Goal: Task Accomplishment & Management: Manage account settings

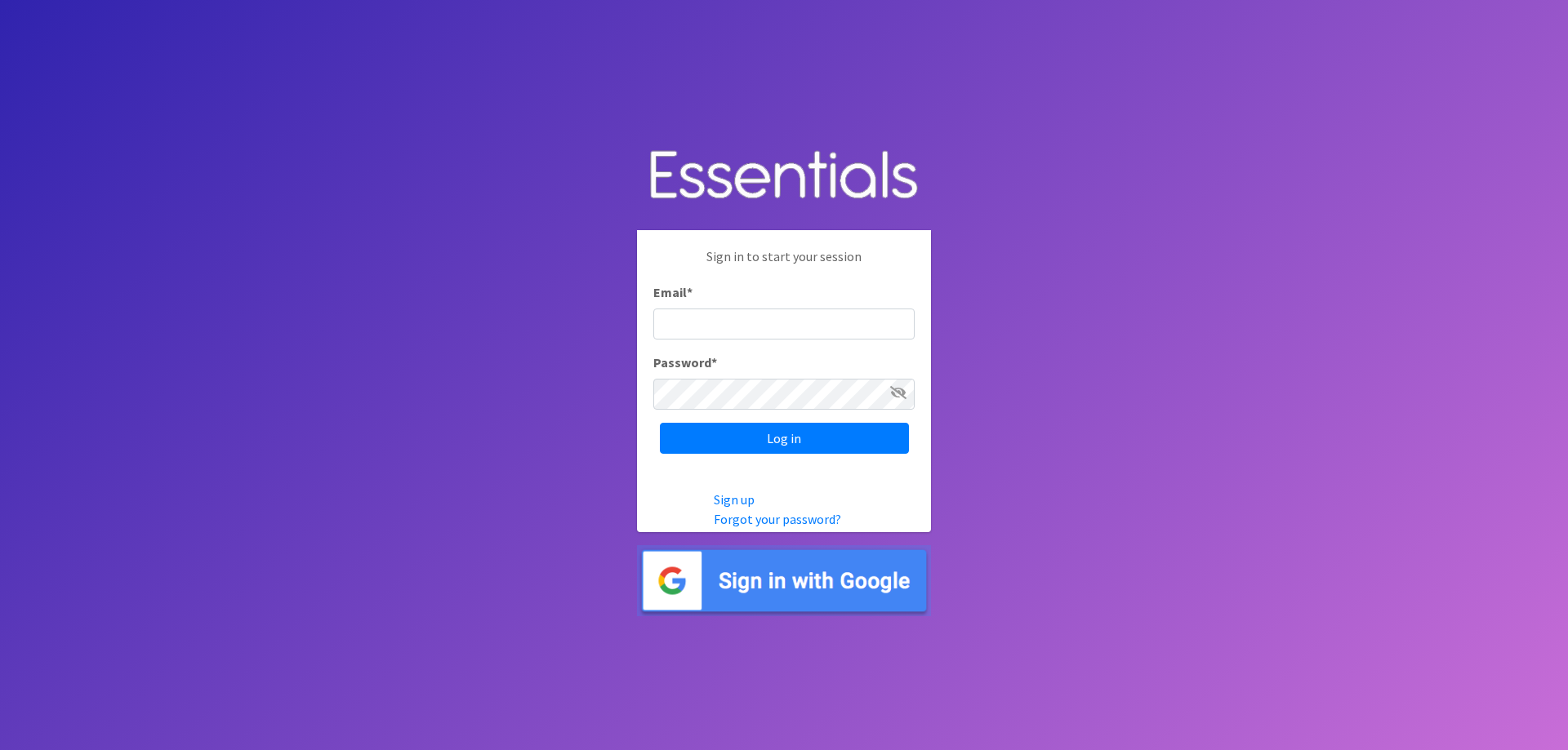
click at [786, 324] on input "Email *" at bounding box center [784, 323] width 262 height 31
click at [721, 334] on input "Email *" at bounding box center [784, 323] width 262 height 31
type input "mchiu@frcflorida.or"
click at [660, 423] on input "Log in" at bounding box center [784, 438] width 249 height 31
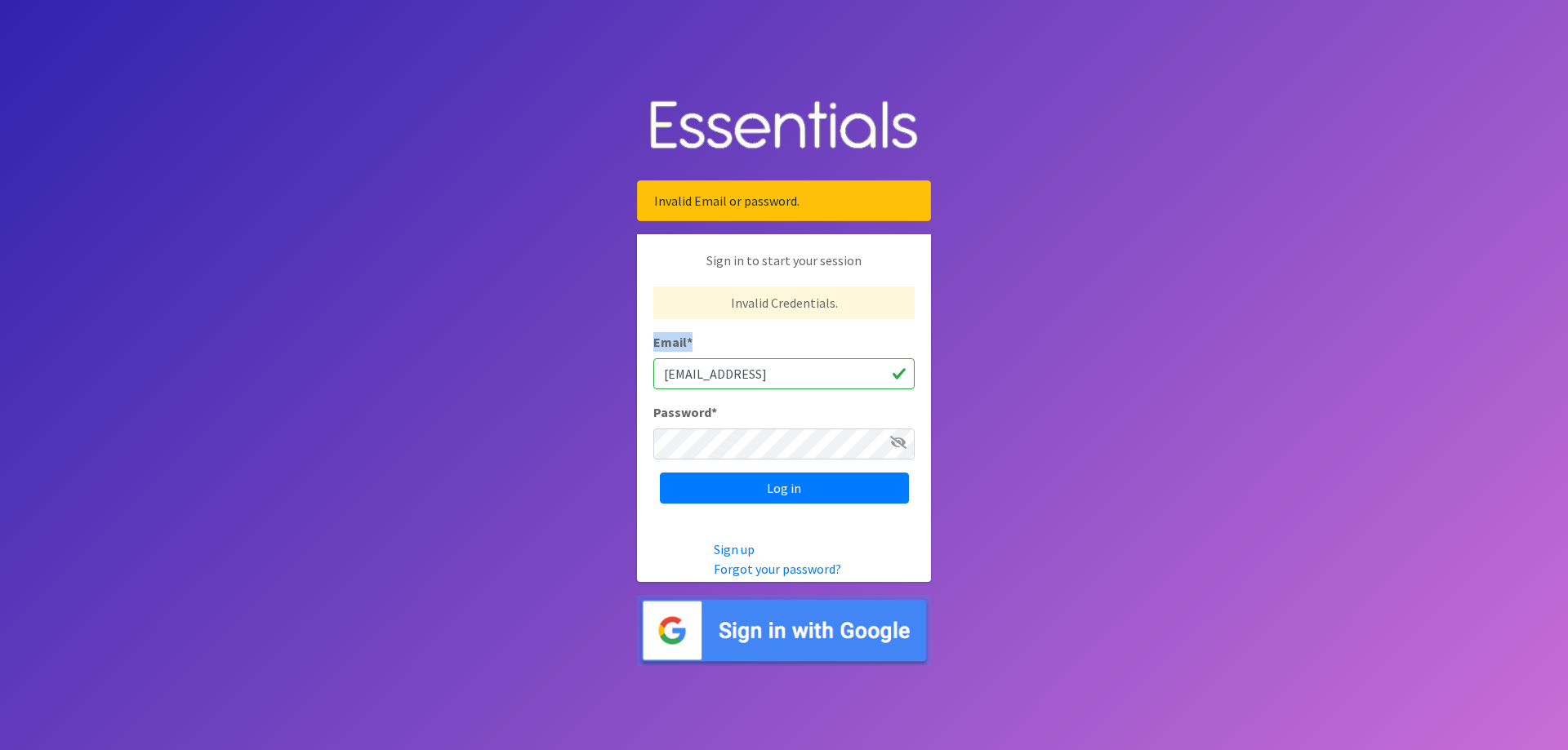
drag, startPoint x: 807, startPoint y: 359, endPoint x: 807, endPoint y: 376, distance: 17.0
click at [807, 375] on div "Email * mchiu@frcflorida.or" at bounding box center [784, 360] width 262 height 57
click at [807, 376] on input "[EMAIL_ADDRESS]" at bounding box center [784, 374] width 262 height 31
type input "mchiu@frcflorida.org"
click at [660, 473] on input "Log in" at bounding box center [784, 488] width 249 height 31
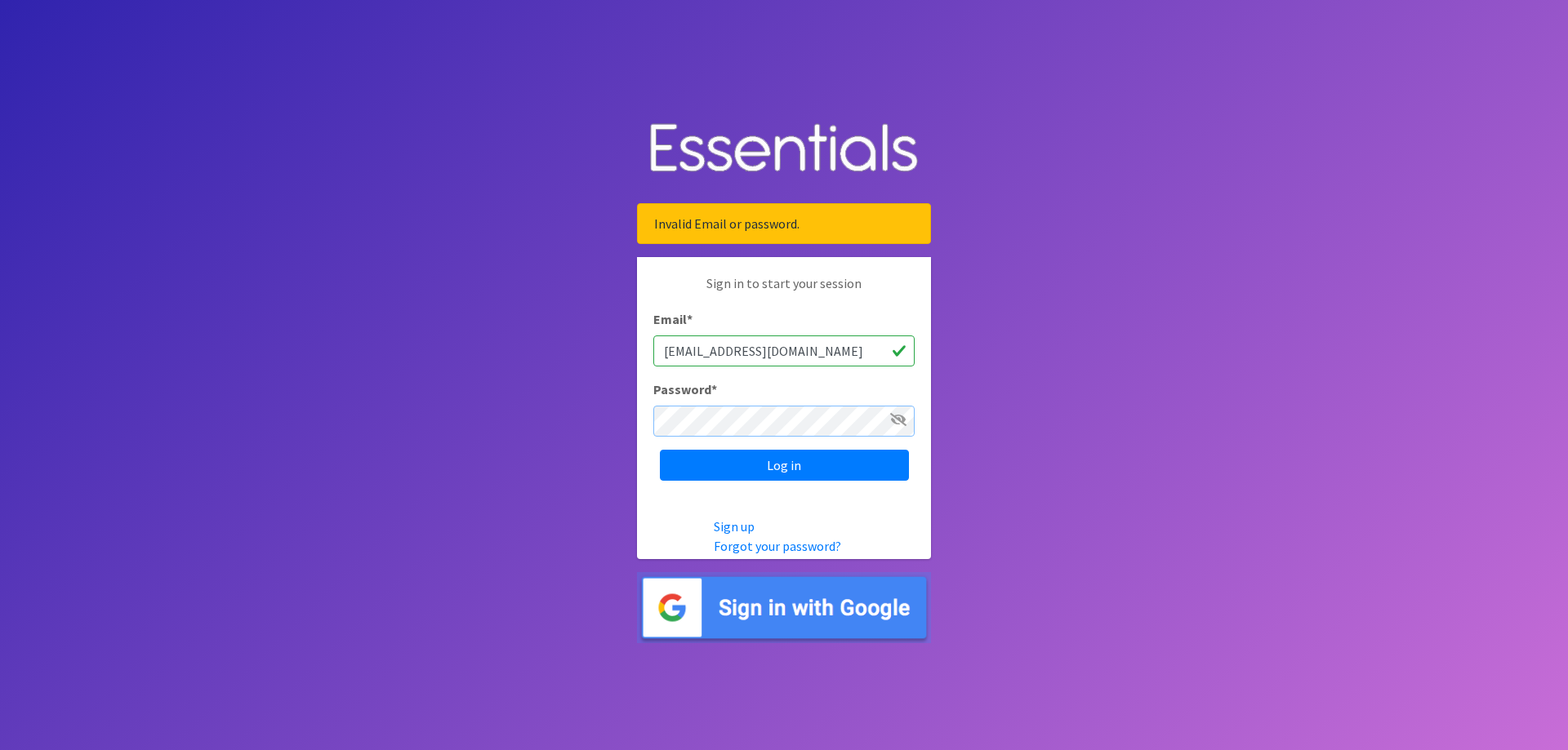
click at [660, 450] on input "Log in" at bounding box center [784, 465] width 249 height 31
click at [857, 594] on img at bounding box center [784, 608] width 294 height 71
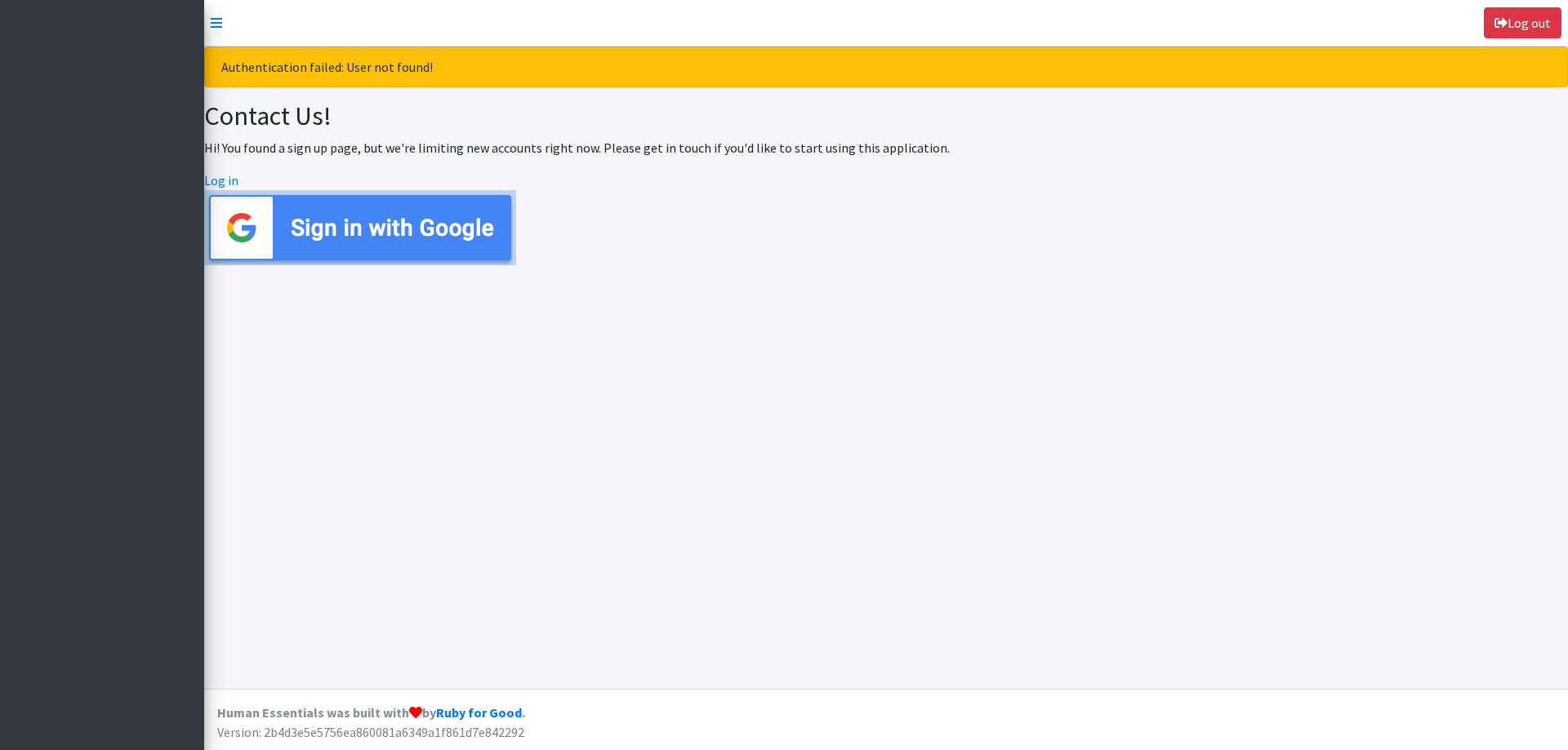
click at [387, 274] on div "Authentication failed: User not found! Contact Us! Hi! You found a sign up page…" at bounding box center [886, 368] width 1364 height 643
click at [387, 218] on img at bounding box center [361, 228] width 312 height 75
click at [314, 54] on div "Authentication failed: User not found!" at bounding box center [886, 67] width 1364 height 41
click at [207, 17] on div "Log out Authentication failed: User not found! Contact Us! Hi! You found a sign…" at bounding box center [784, 375] width 1568 height 750
click at [207, 17] on nav "Log out" at bounding box center [886, 23] width 1364 height 47
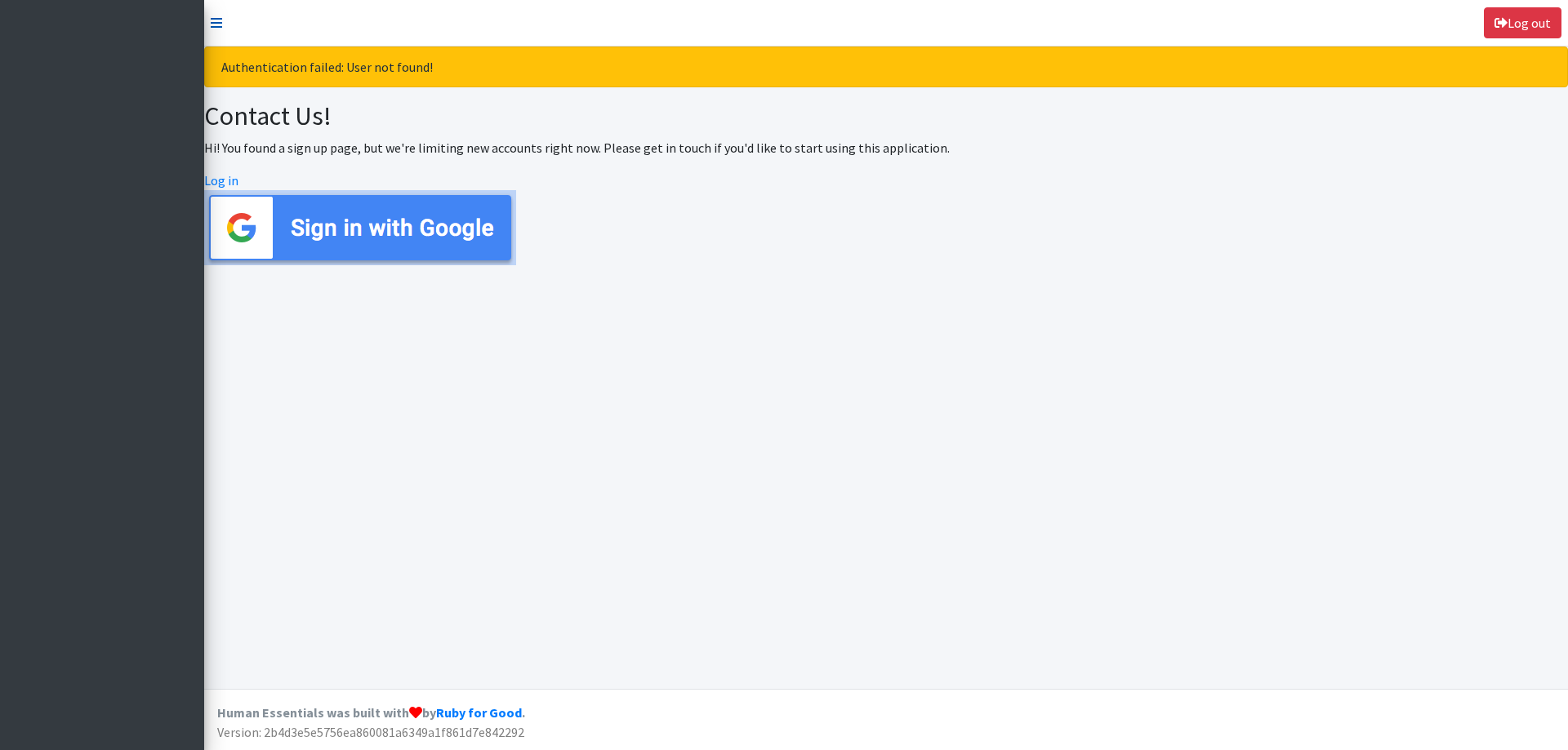
click at [220, 27] on icon at bounding box center [216, 23] width 12 height 13
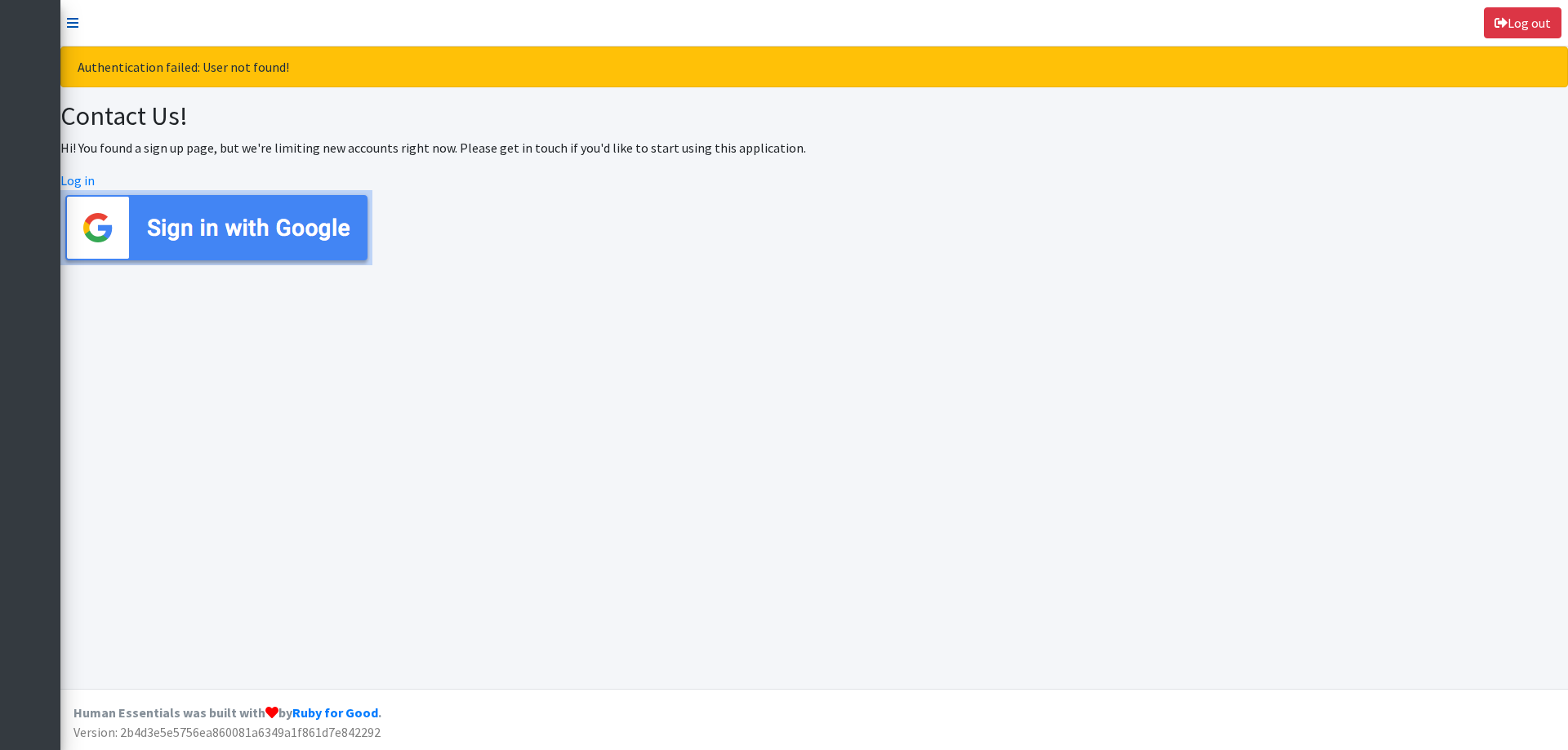
click at [68, 18] on nav "Log out" at bounding box center [814, 23] width 1508 height 47
click at [72, 21] on icon at bounding box center [73, 23] width 12 height 13
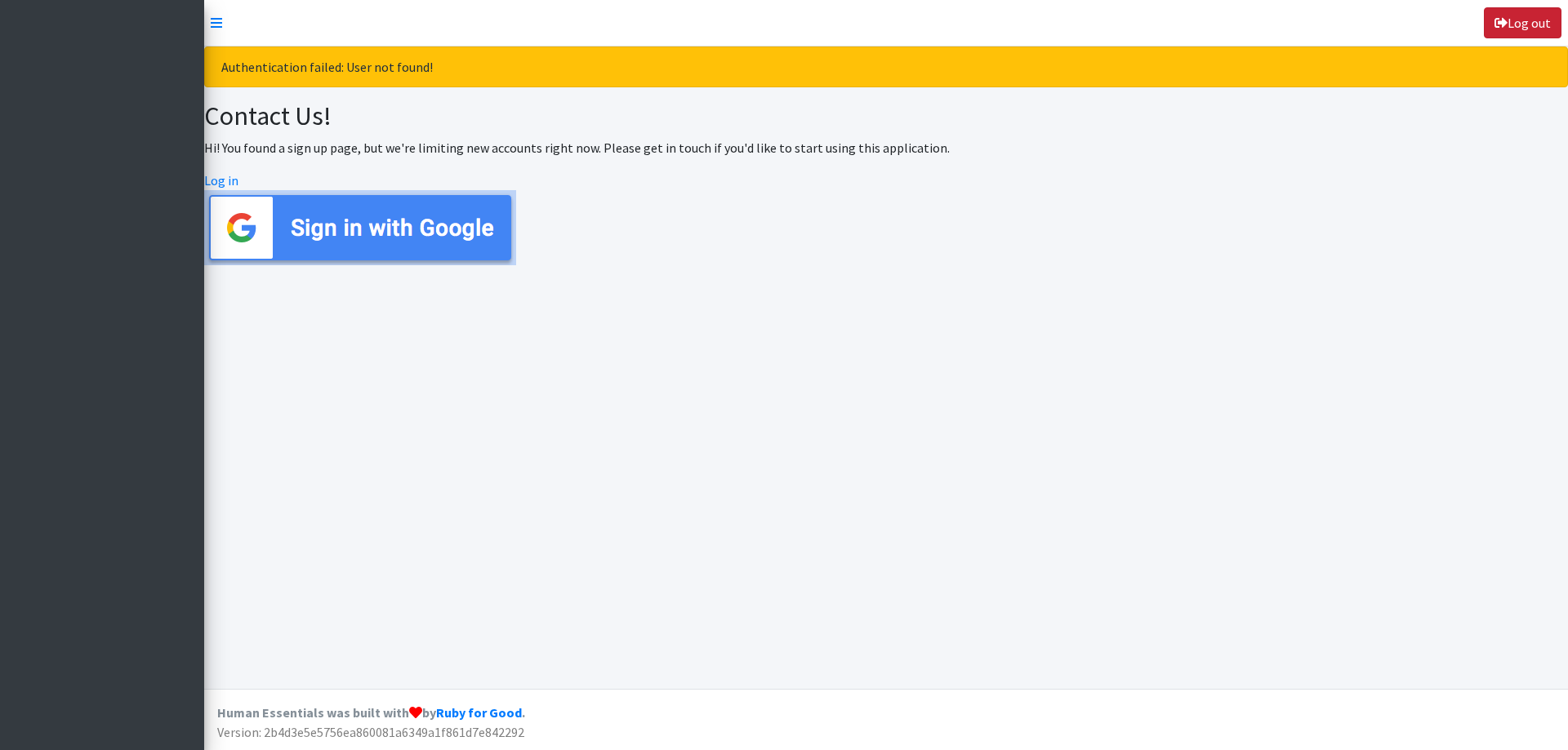
click at [1523, 20] on link "Log out" at bounding box center [1523, 23] width 78 height 31
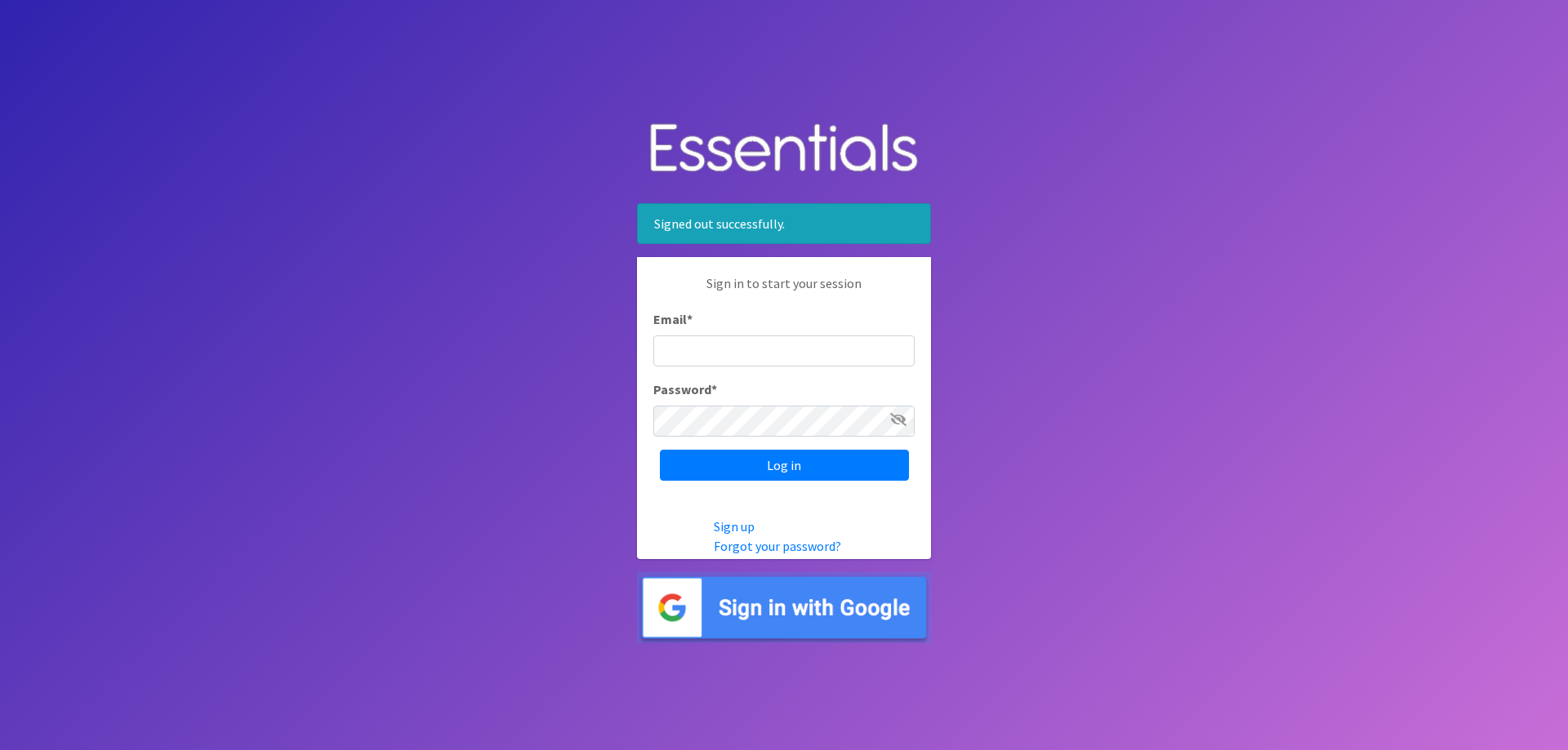
click at [823, 339] on input "Email *" at bounding box center [784, 350] width 262 height 31
type input "[EMAIL_ADDRESS][DOMAIN_NAME]"
click at [660, 450] on input "Log in" at bounding box center [784, 465] width 249 height 31
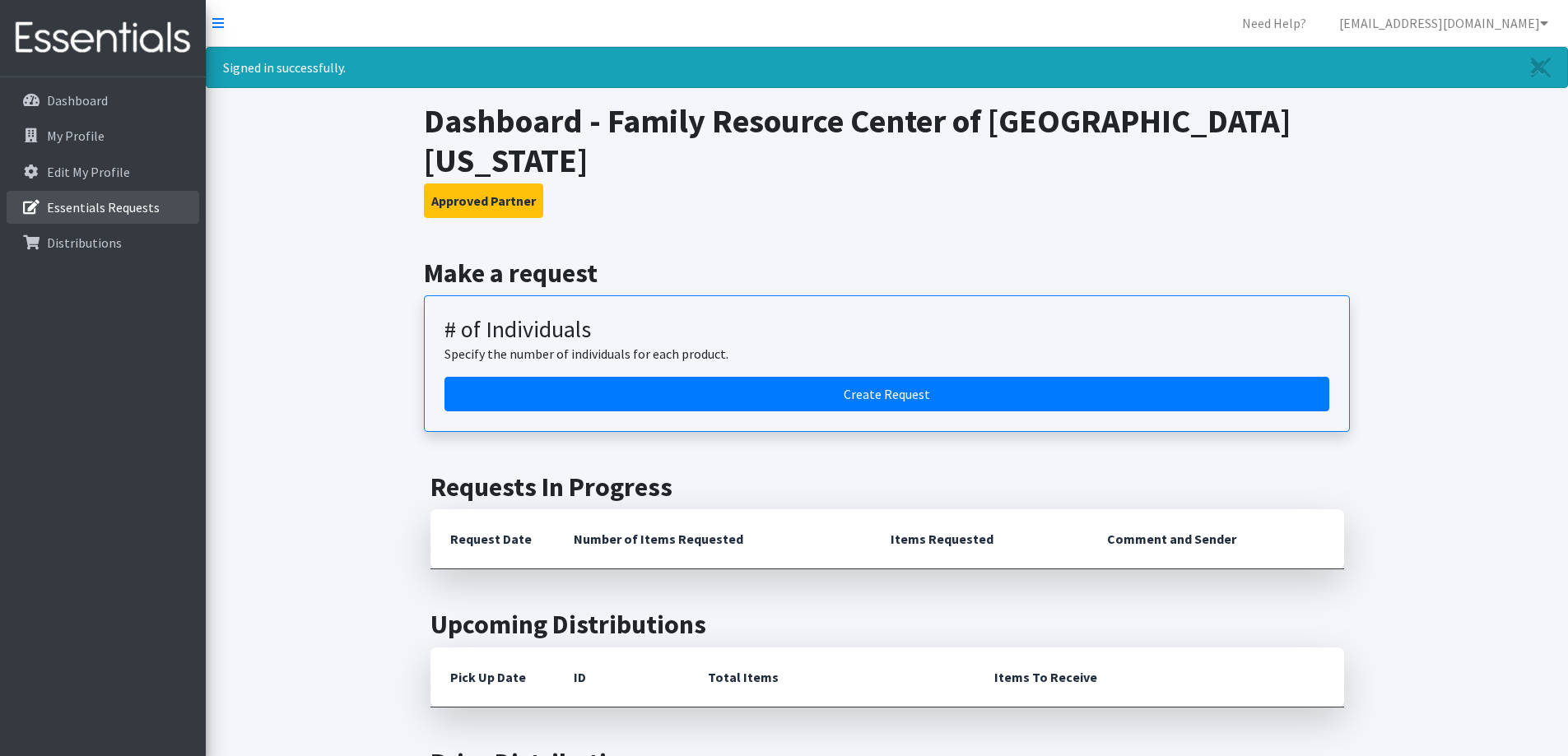
click at [71, 199] on p "Essentials Requests" at bounding box center [103, 207] width 112 height 16
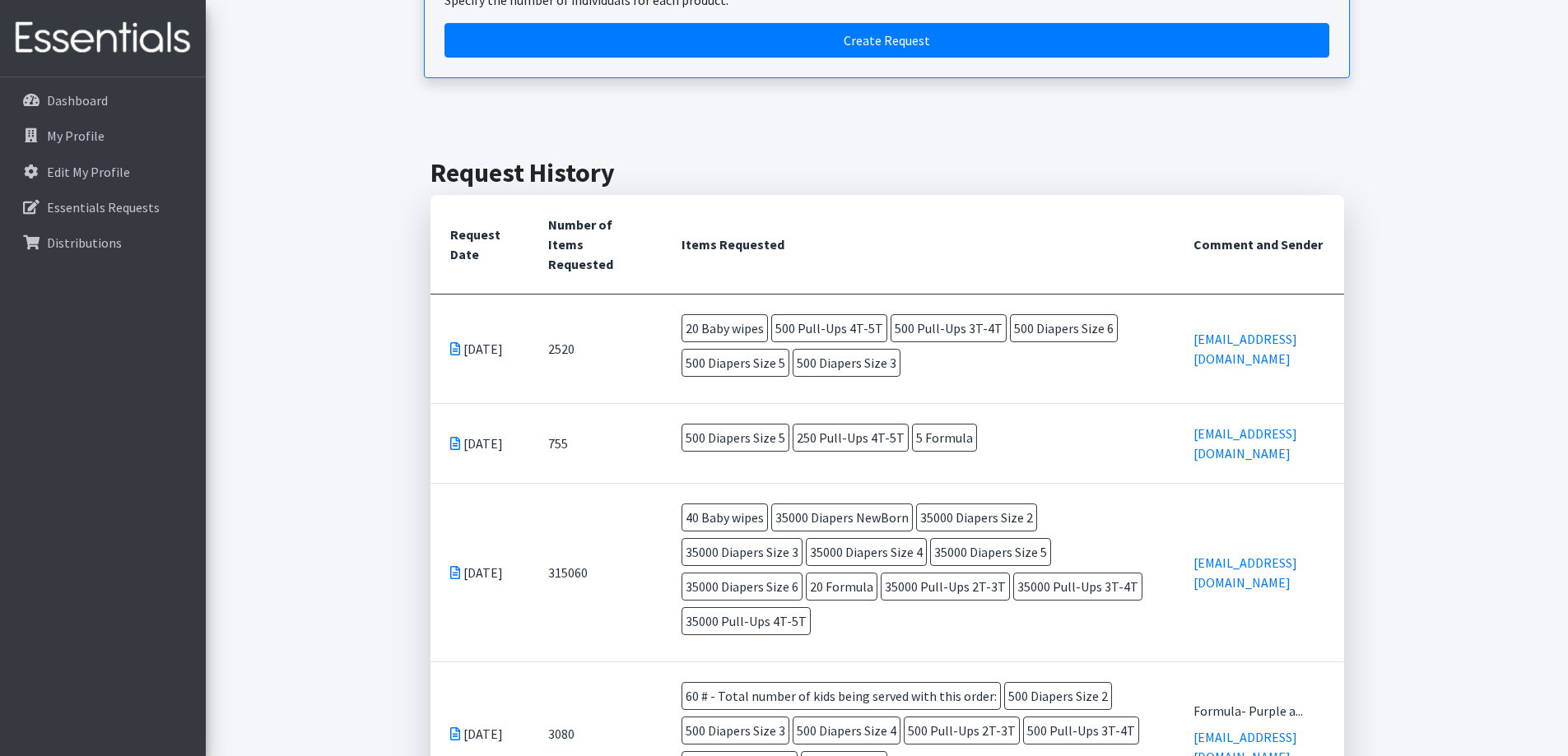
scroll to position [247, 0]
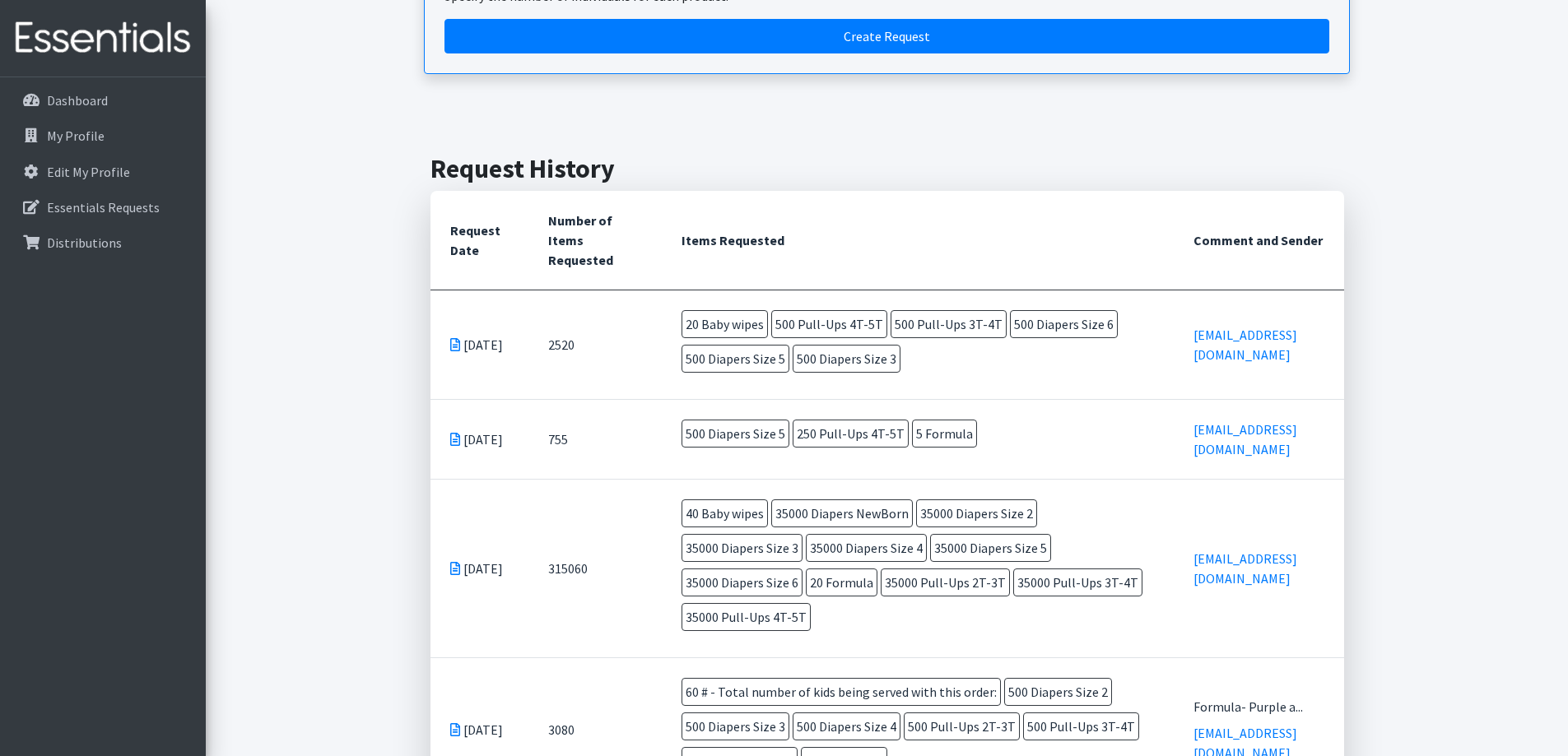
click at [450, 432] on icon at bounding box center [455, 439] width 10 height 14
click at [452, 432] on icon at bounding box center [455, 439] width 10 height 14
click at [498, 436] on td "Jan 27 2025" at bounding box center [479, 438] width 98 height 79
click at [467, 456] on td "Jan 27 2025" at bounding box center [479, 438] width 98 height 79
click at [466, 440] on td "Jan 27 2025" at bounding box center [479, 438] width 98 height 79
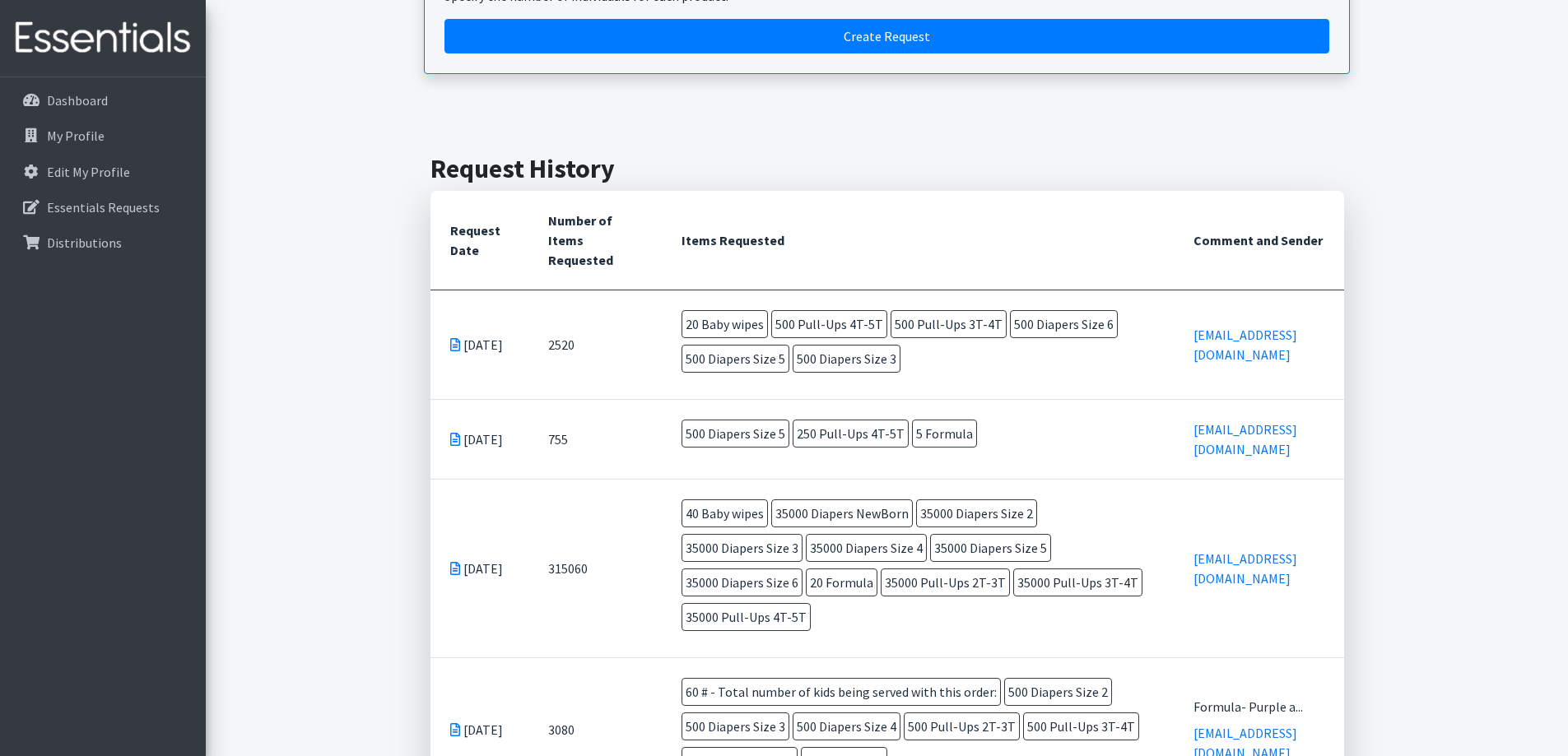
click at [444, 430] on td "Jan 27 2025" at bounding box center [479, 438] width 98 height 79
click at [455, 432] on icon at bounding box center [455, 439] width 10 height 14
click at [80, 146] on link "My Profile" at bounding box center [103, 135] width 193 height 33
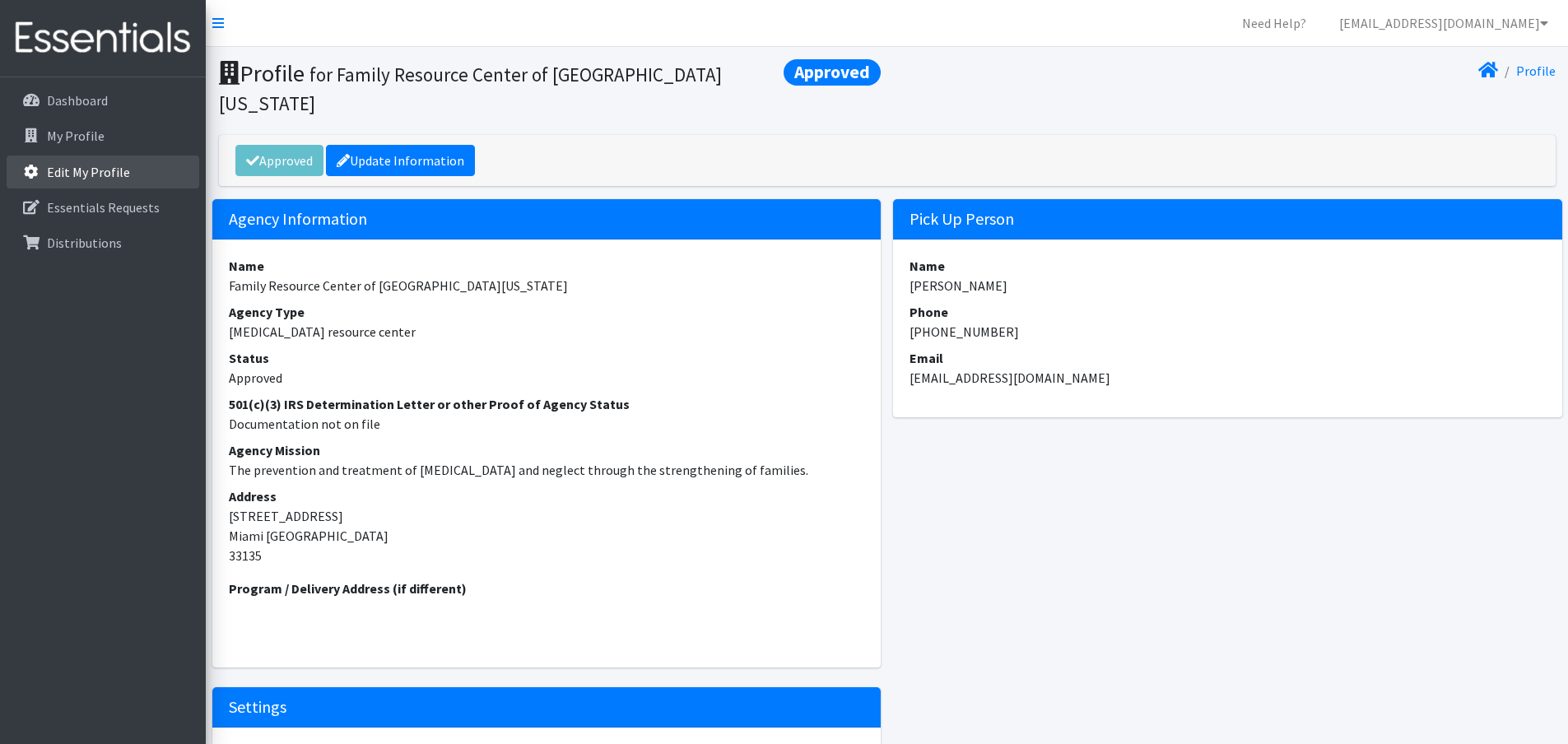
click at [87, 184] on link "Edit My Profile" at bounding box center [103, 171] width 193 height 33
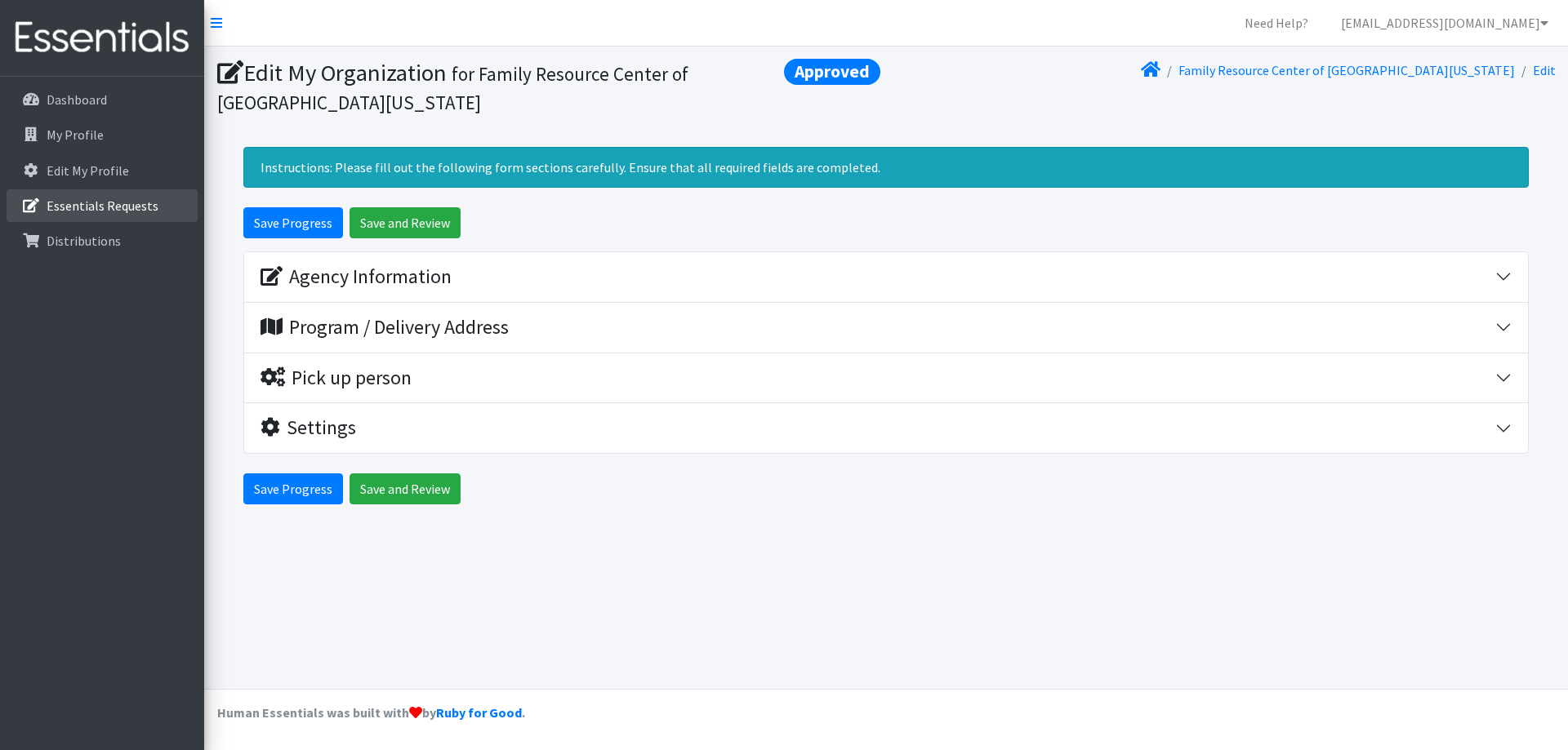
click at [86, 214] on link "Essentials Requests" at bounding box center [102, 205] width 191 height 33
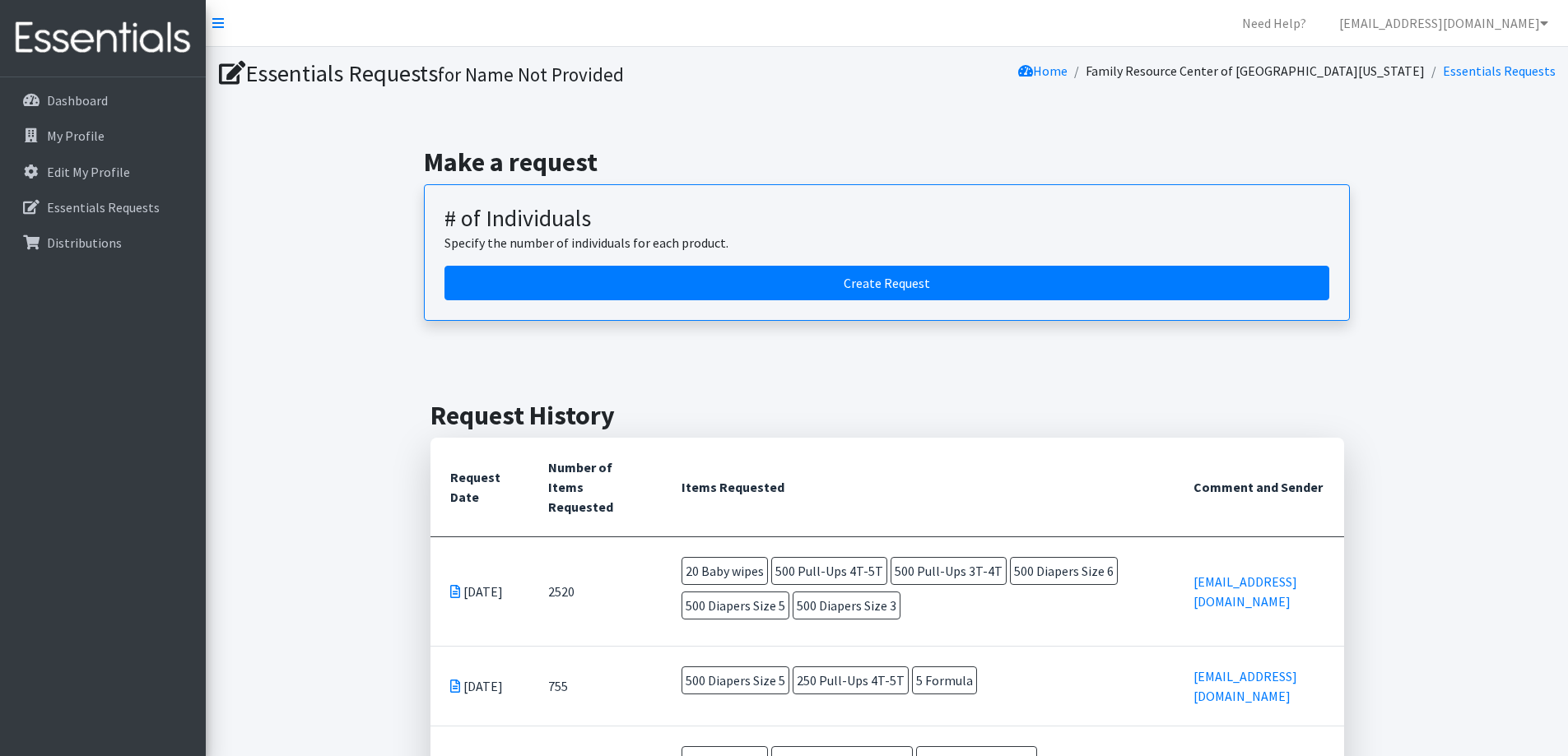
click at [467, 575] on td "[DATE]" at bounding box center [479, 591] width 98 height 110
click at [453, 585] on icon at bounding box center [455, 592] width 10 height 14
click at [86, 146] on link "My Profile" at bounding box center [103, 135] width 193 height 33
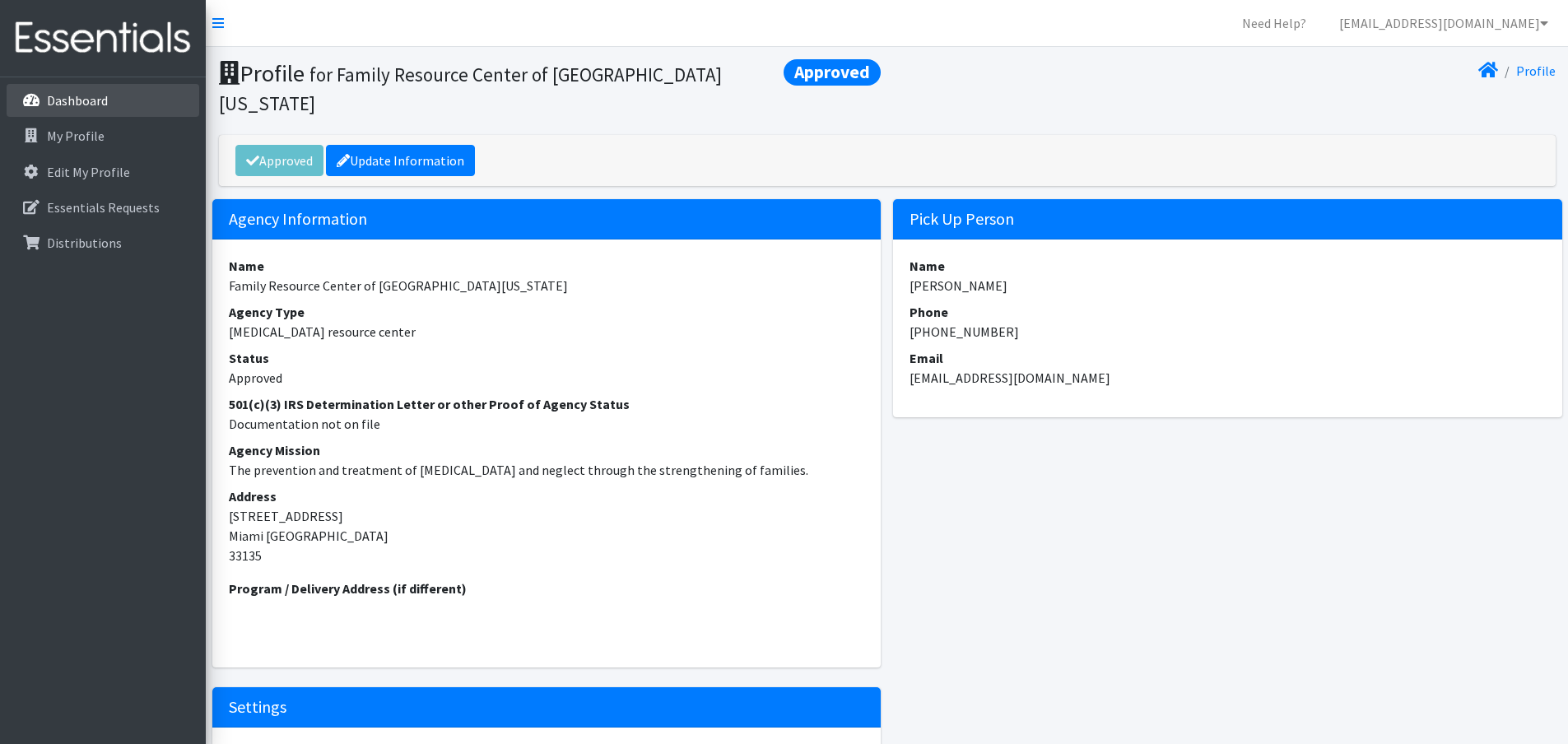
click at [86, 95] on p "Dashboard" at bounding box center [78, 100] width 61 height 16
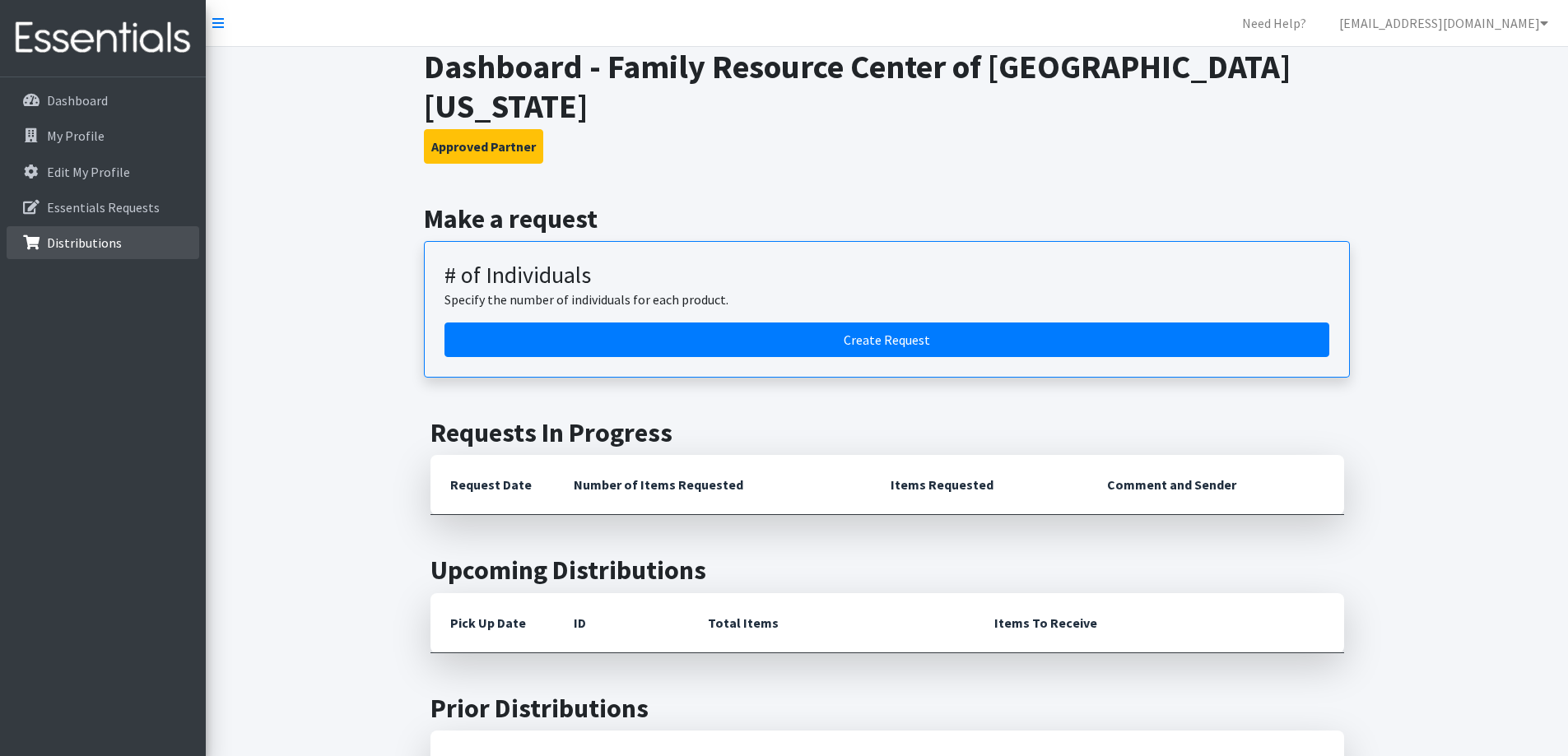
click at [81, 237] on p "Distributions" at bounding box center [84, 242] width 75 height 16
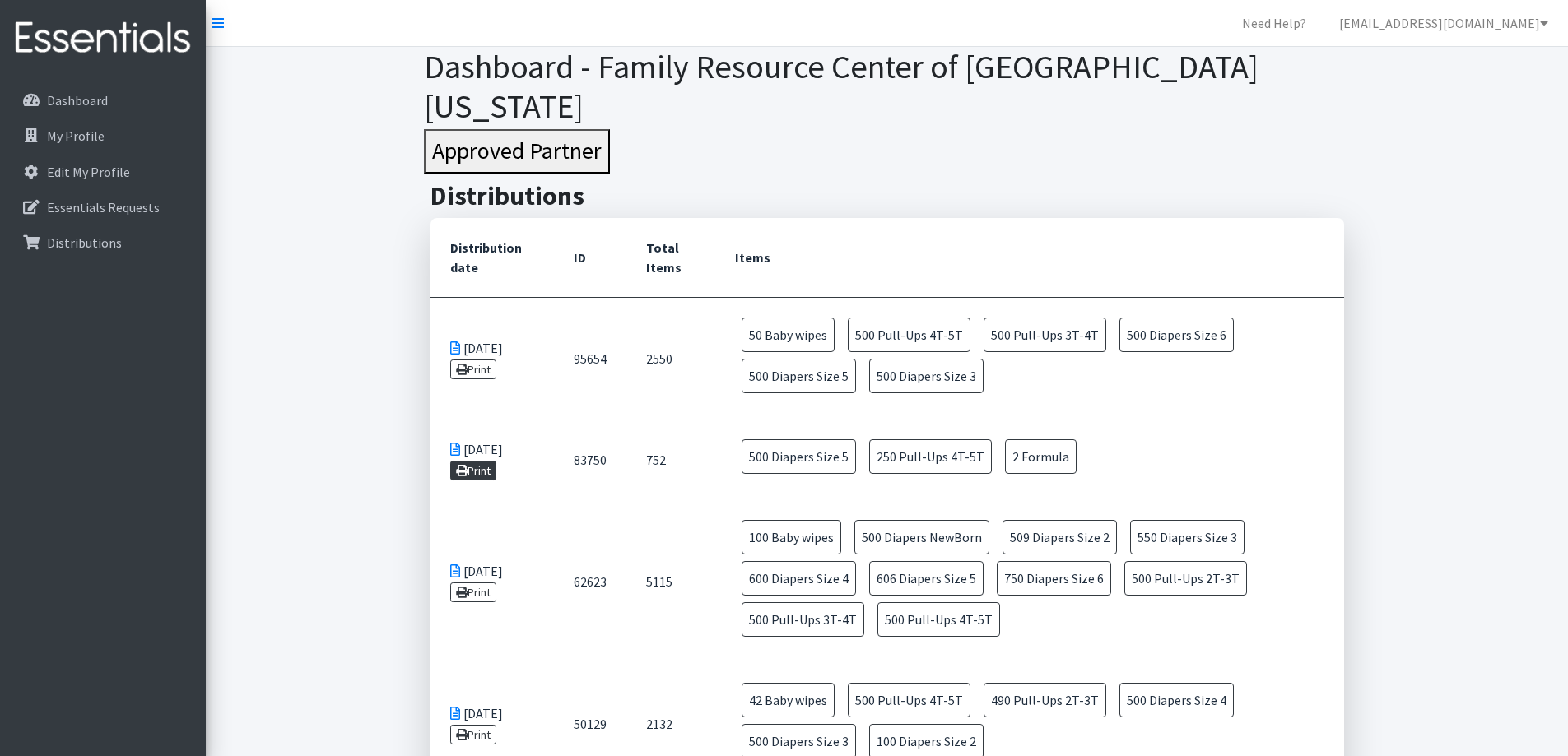
click at [469, 461] on link "Print" at bounding box center [474, 470] width 47 height 19
click at [455, 341] on icon at bounding box center [455, 348] width 10 height 14
click at [488, 360] on link "Print" at bounding box center [474, 369] width 47 height 19
click at [96, 90] on link "Dashboard" at bounding box center [103, 100] width 193 height 33
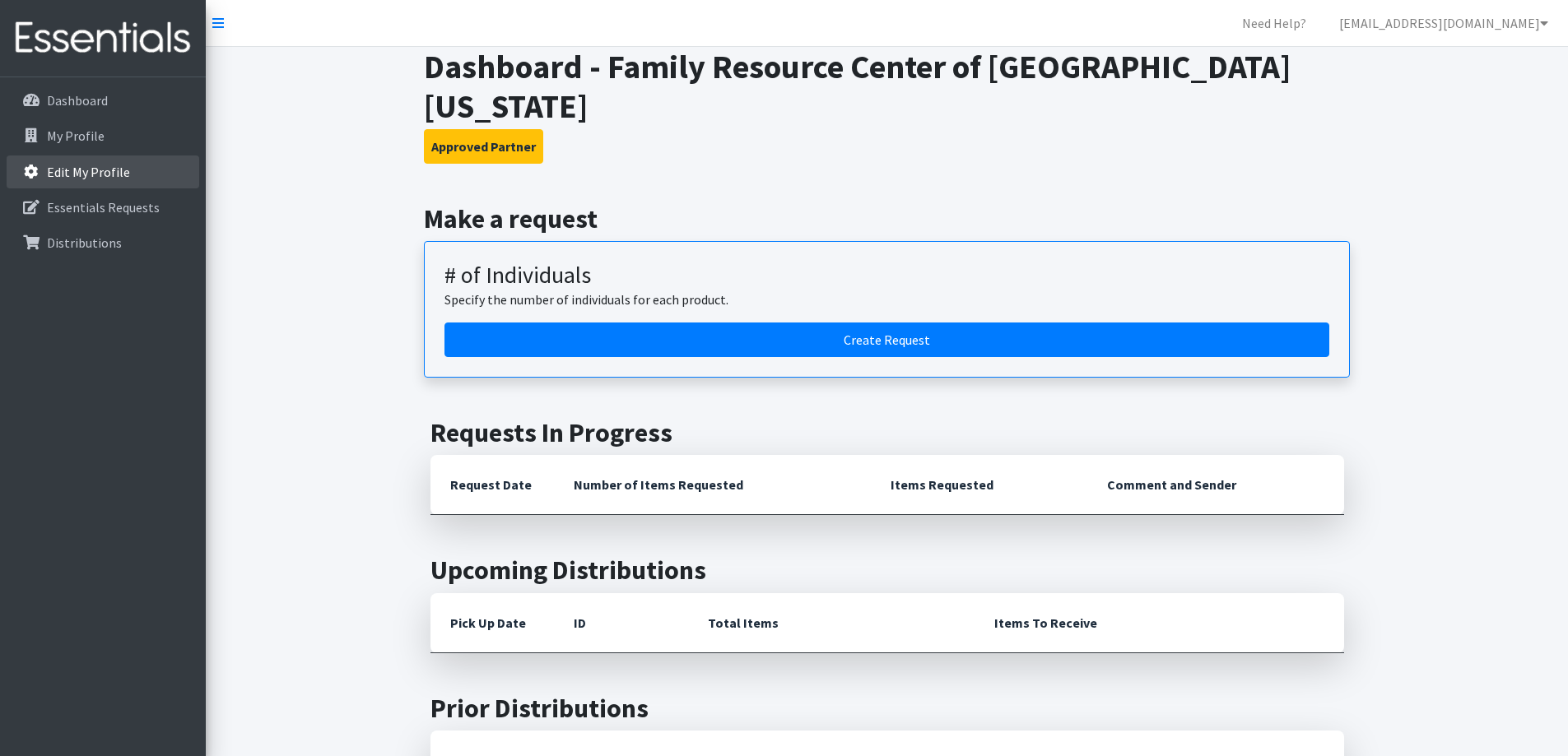
click at [84, 177] on p "Edit My Profile" at bounding box center [89, 171] width 83 height 16
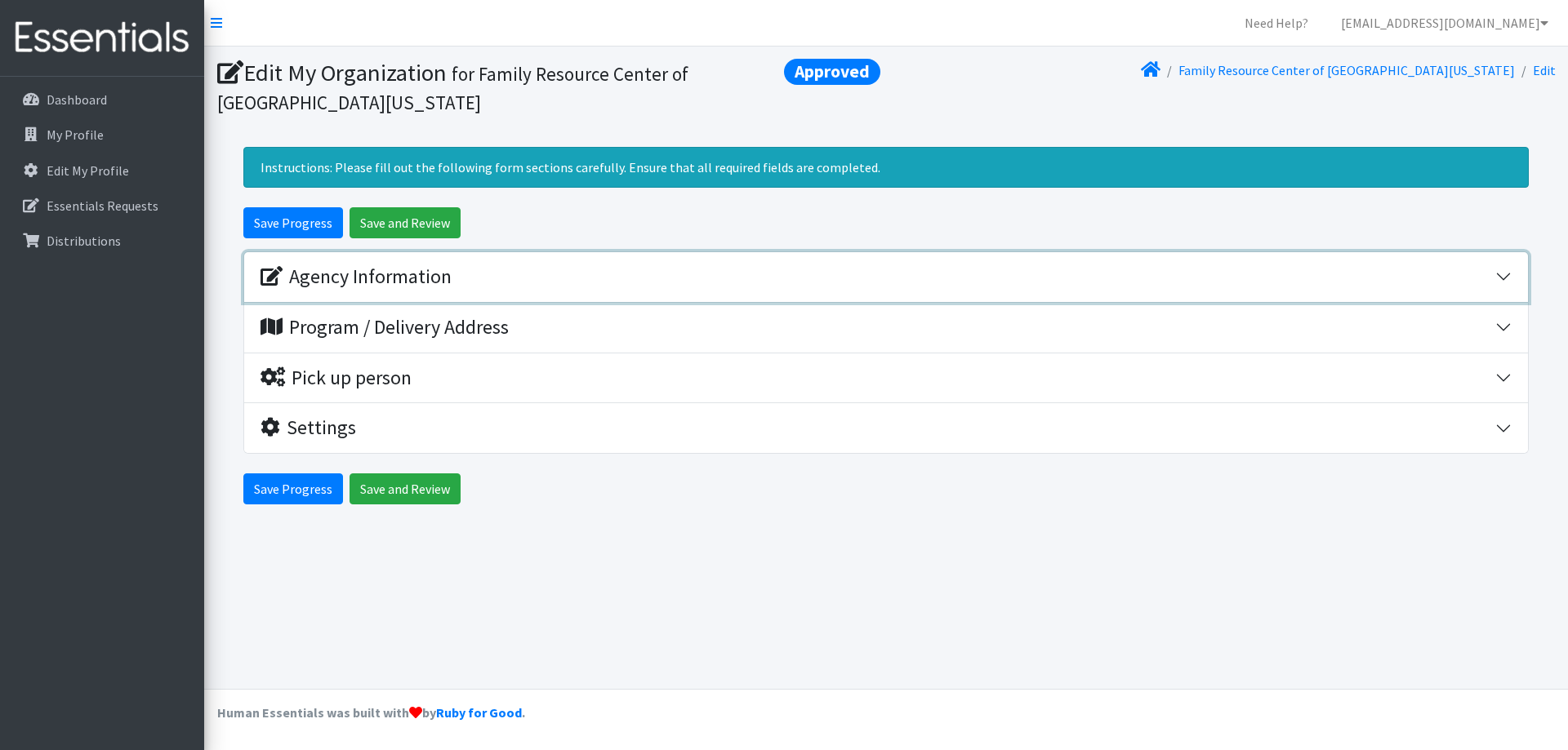
click at [316, 270] on div "Agency Information" at bounding box center [356, 277] width 191 height 23
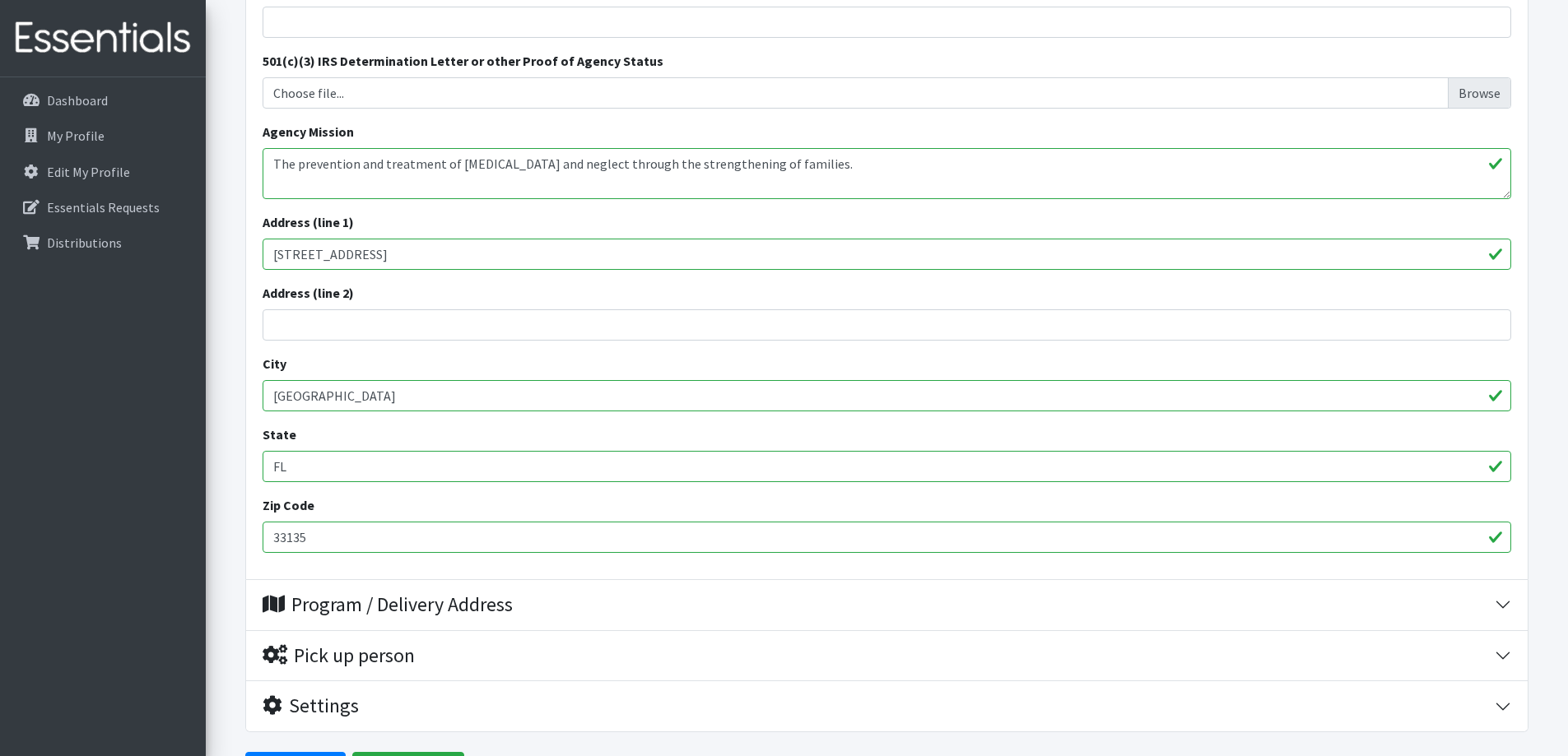
scroll to position [581, 0]
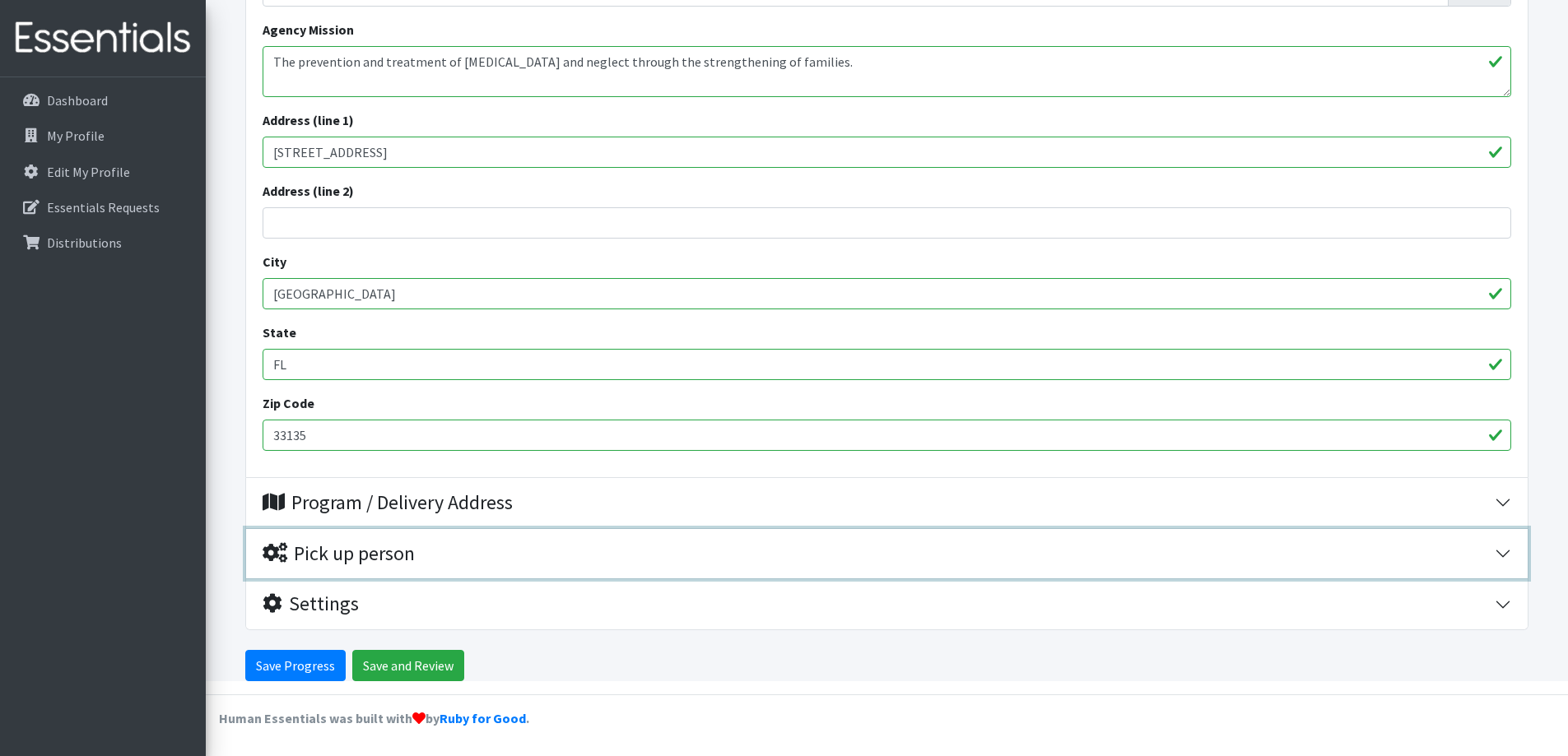
click at [356, 550] on div "Pick up person" at bounding box center [339, 554] width 152 height 24
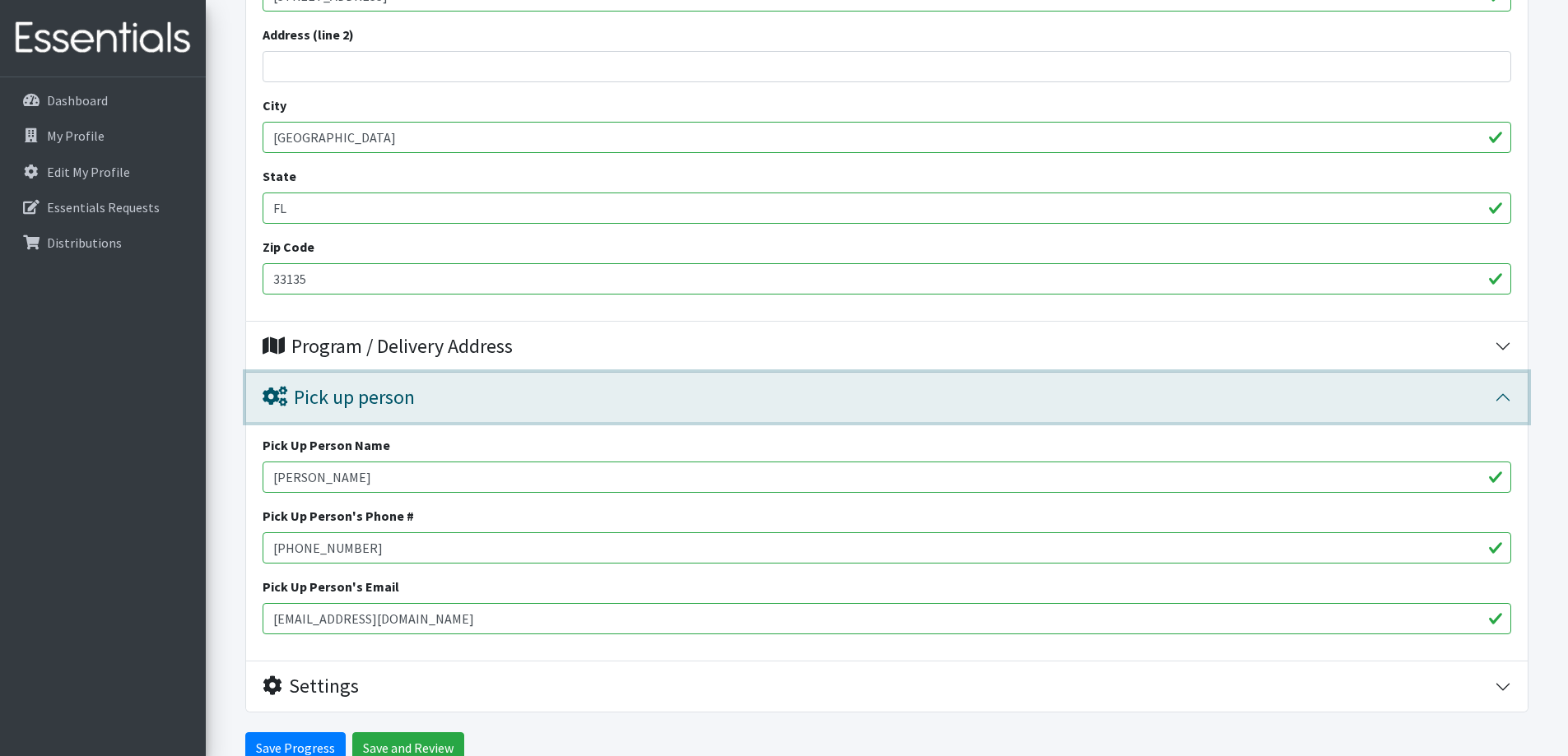
scroll to position [819, 0]
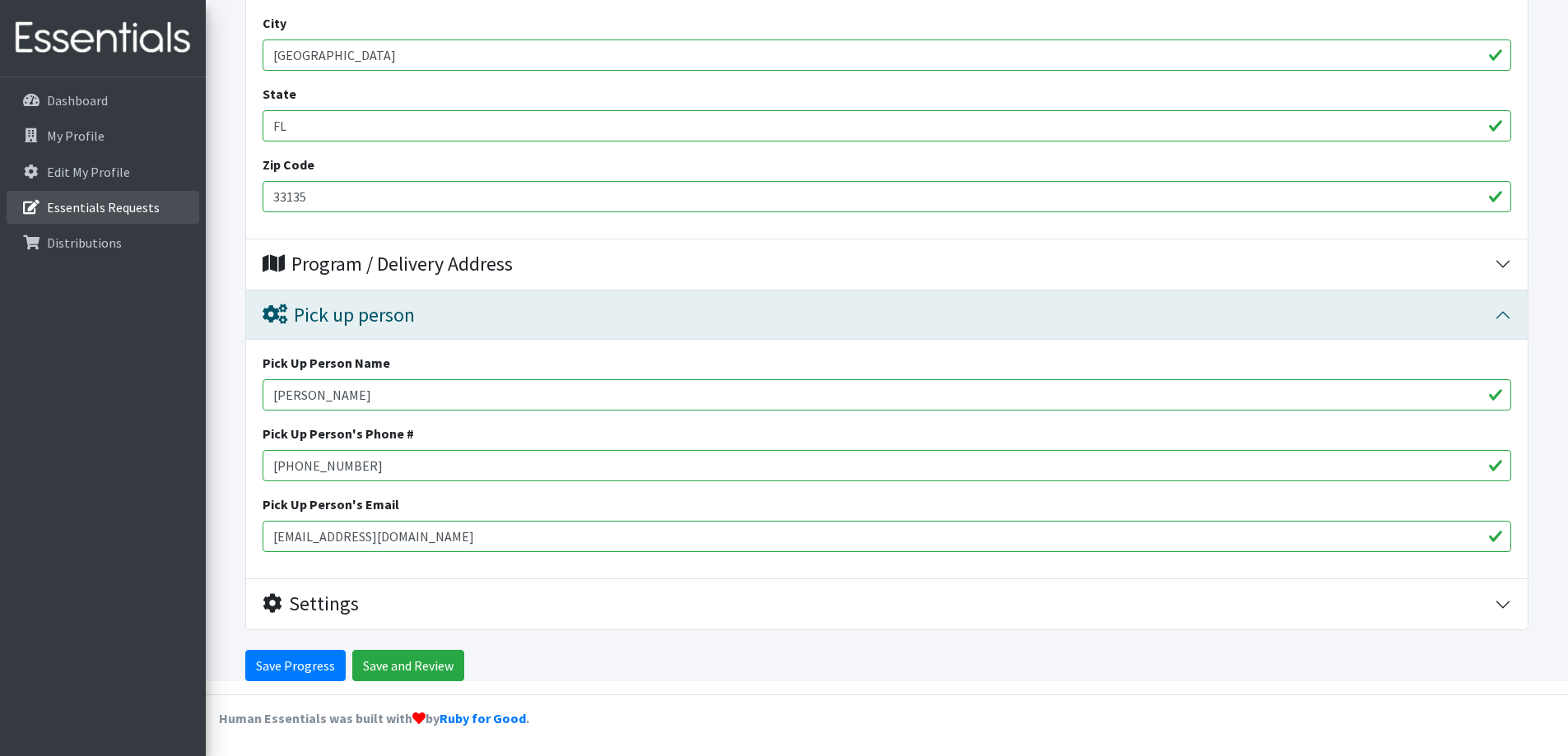
click at [92, 200] on p "Essentials Requests" at bounding box center [103, 207] width 112 height 16
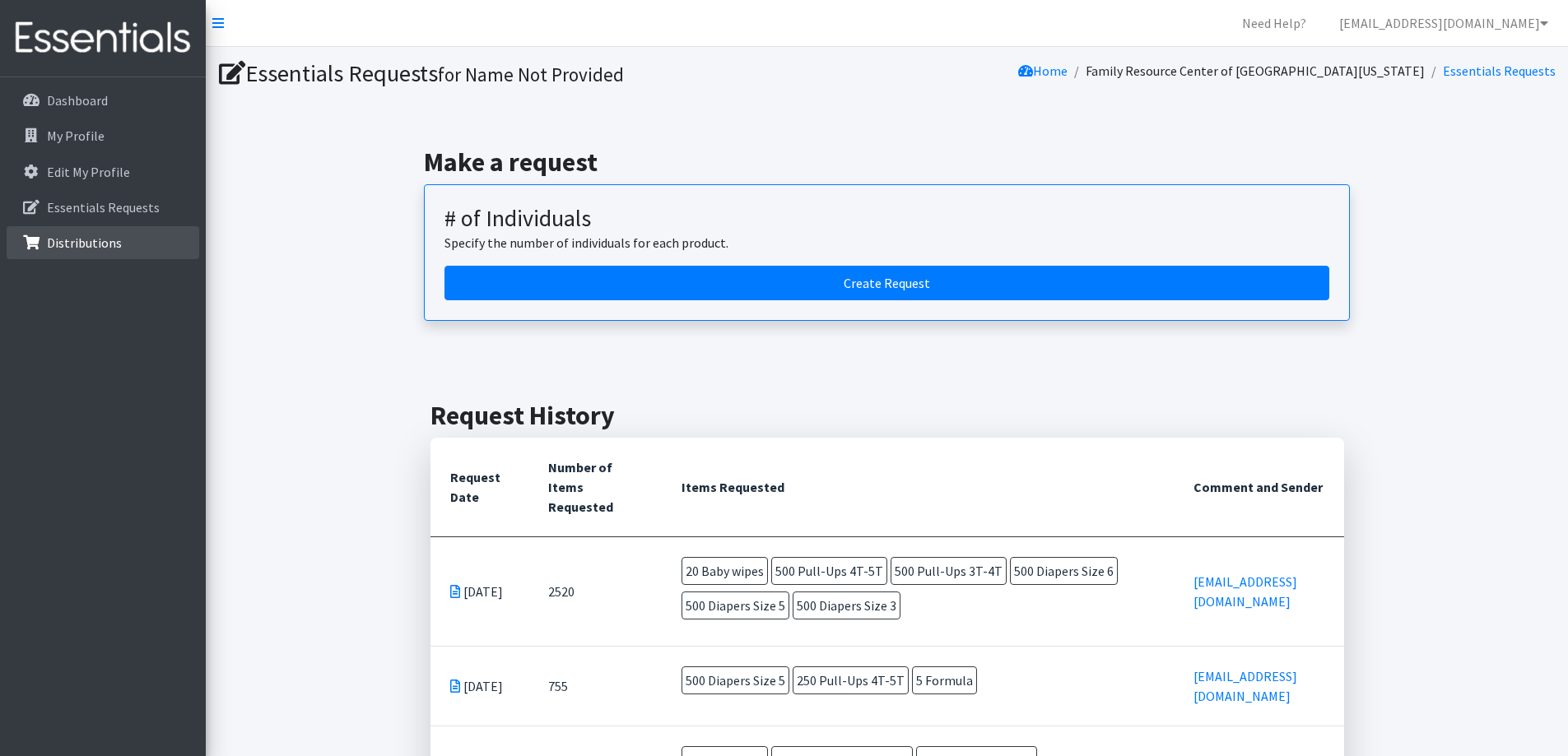
click at [63, 237] on p "Distributions" at bounding box center [84, 242] width 75 height 16
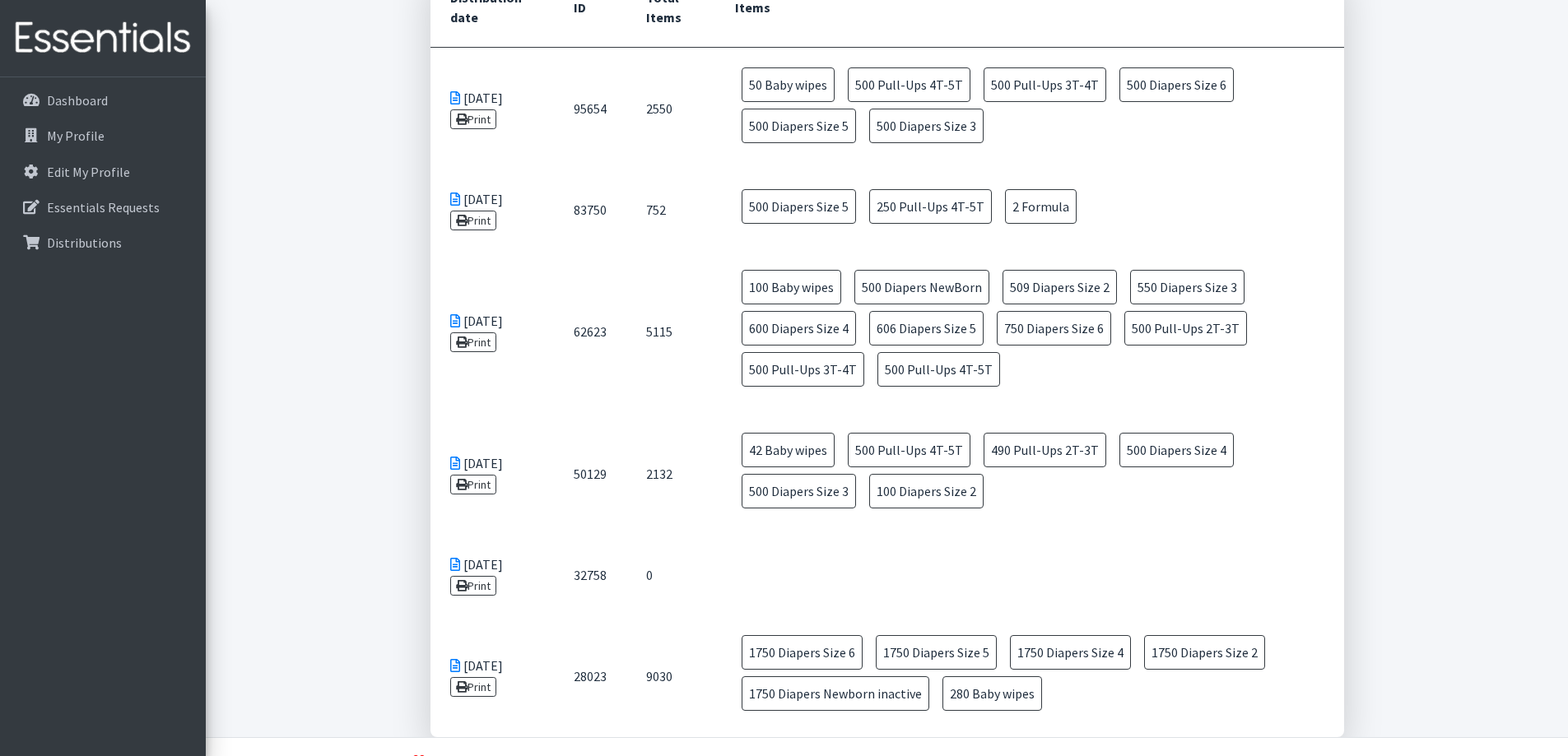
scroll to position [253, 0]
click at [128, 253] on link "Distributions" at bounding box center [103, 242] width 193 height 33
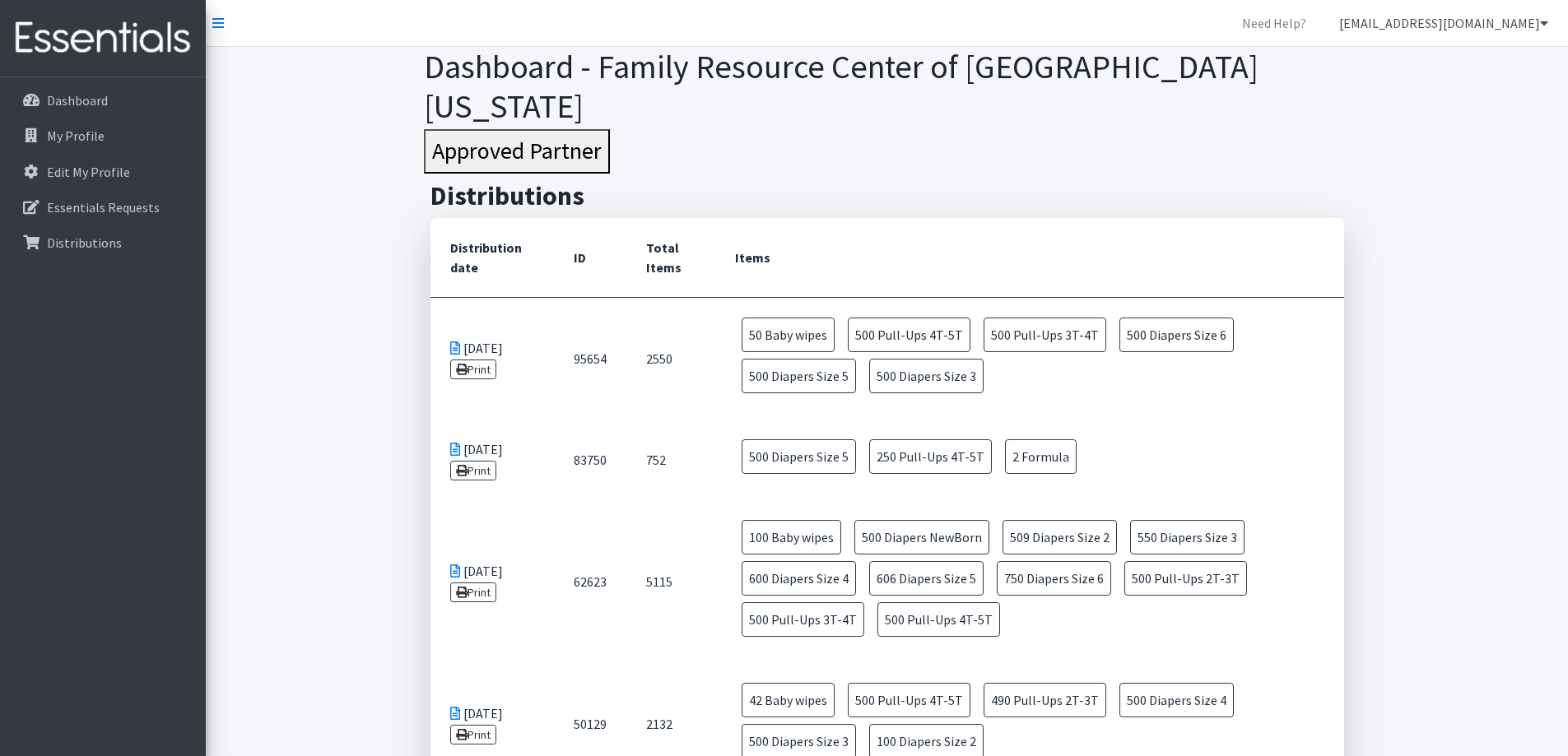
click at [1478, 26] on link "[EMAIL_ADDRESS][DOMAIN_NAME]" at bounding box center [1443, 23] width 236 height 33
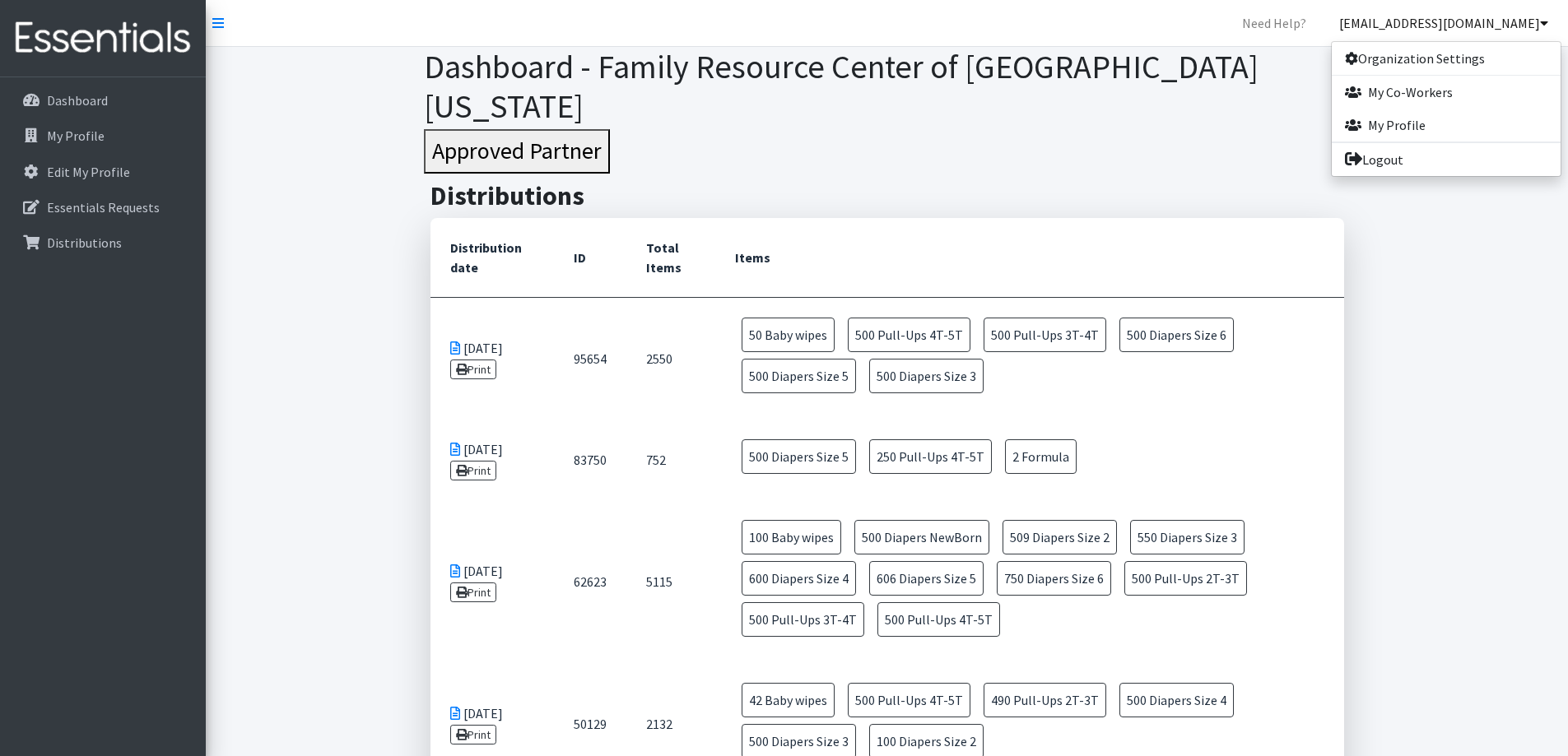
click at [908, 129] on h3 "Approved Partner" at bounding box center [887, 151] width 926 height 45
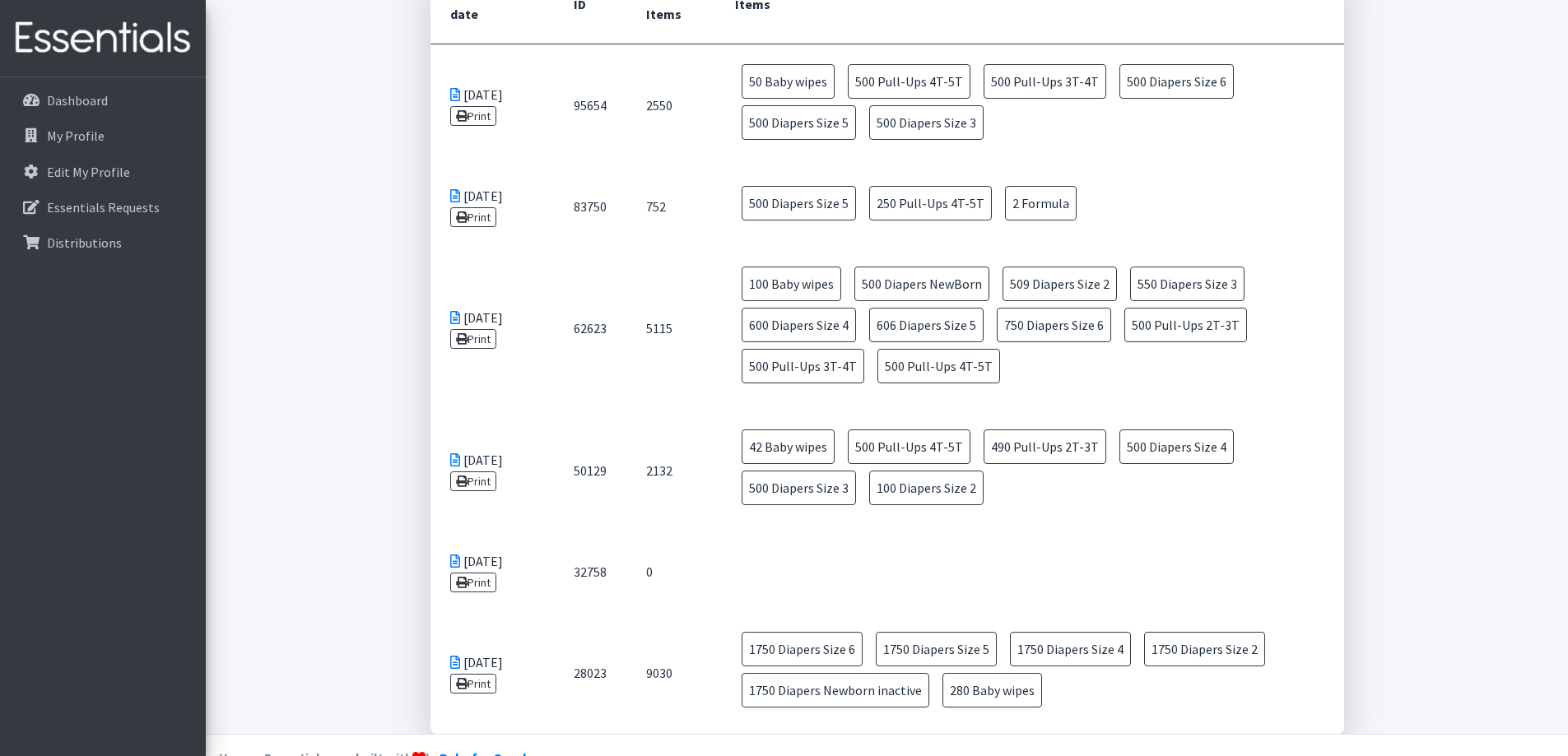
scroll to position [171, 0]
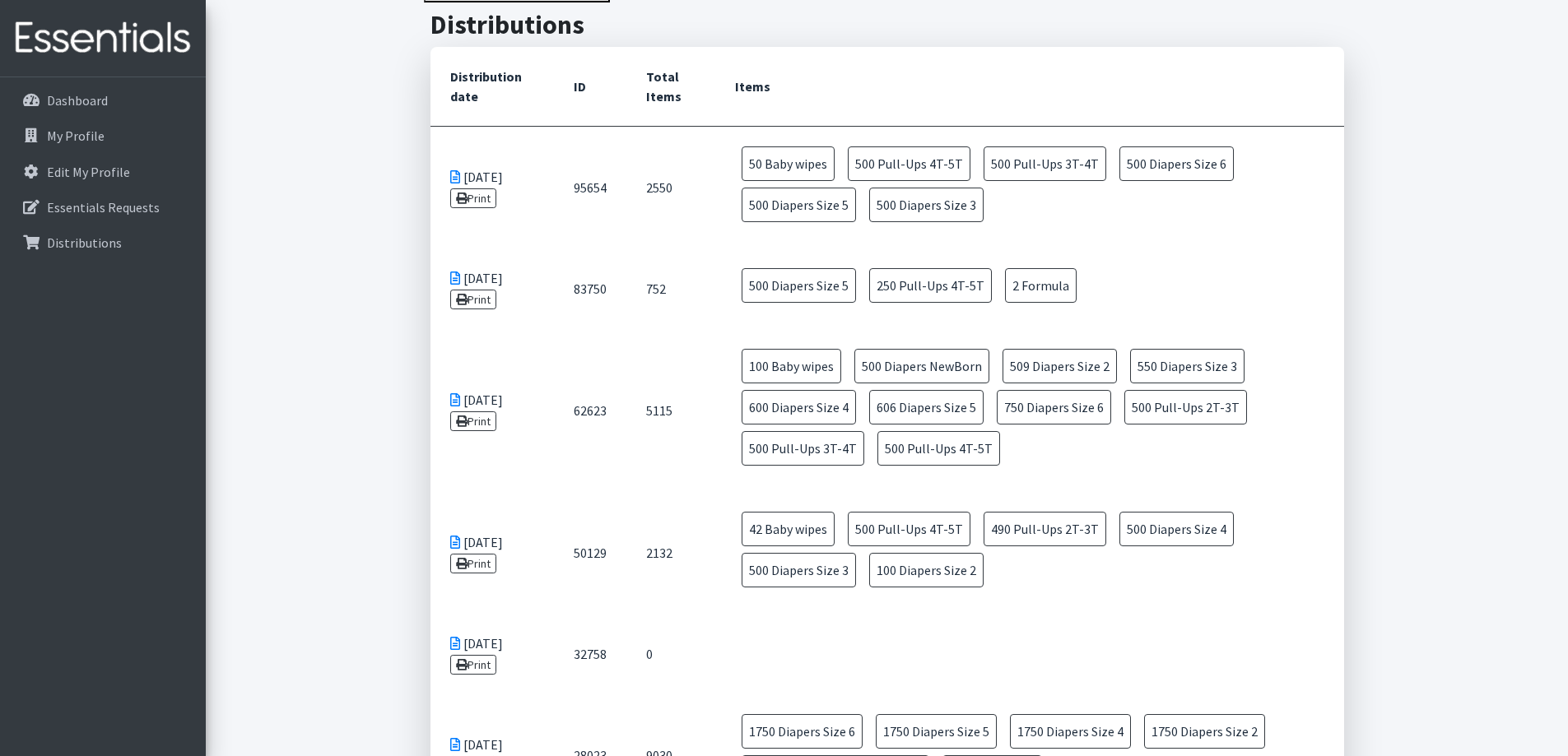
click at [503, 248] on td "[DATE] Print" at bounding box center [492, 288] width 123 height 80
click at [453, 271] on icon at bounding box center [455, 278] width 10 height 14
click at [460, 271] on icon at bounding box center [455, 278] width 10 height 14
click at [469, 290] on link "Print" at bounding box center [474, 299] width 47 height 19
